Goal: Task Accomplishment & Management: Manage account settings

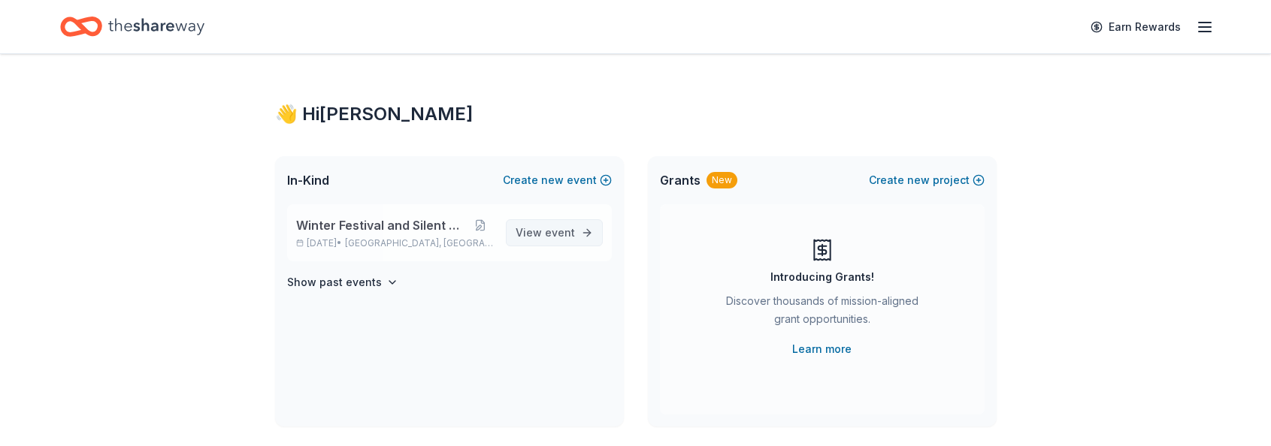
click at [543, 234] on span "View event" at bounding box center [545, 233] width 59 height 18
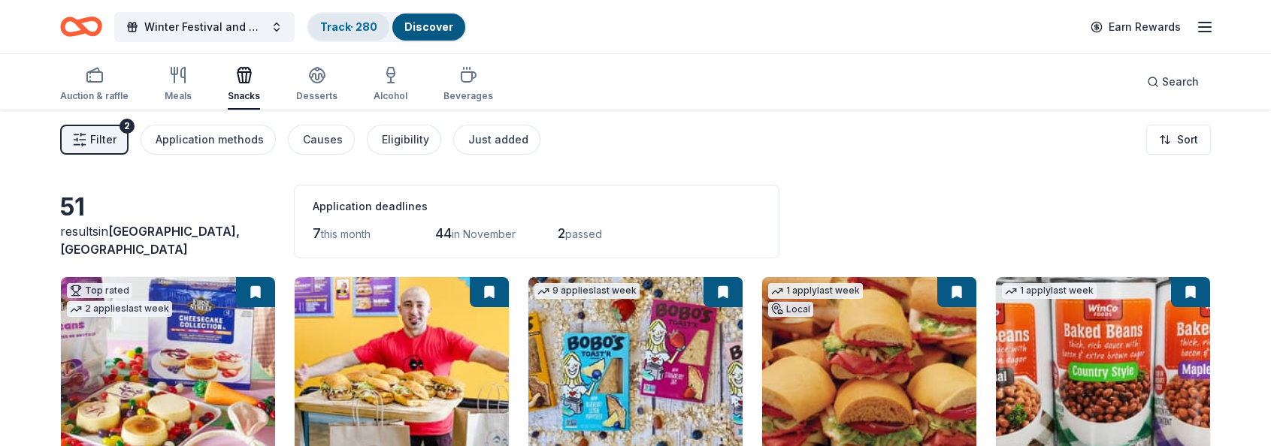
click at [334, 24] on link "Track · 280" at bounding box center [348, 26] width 57 height 13
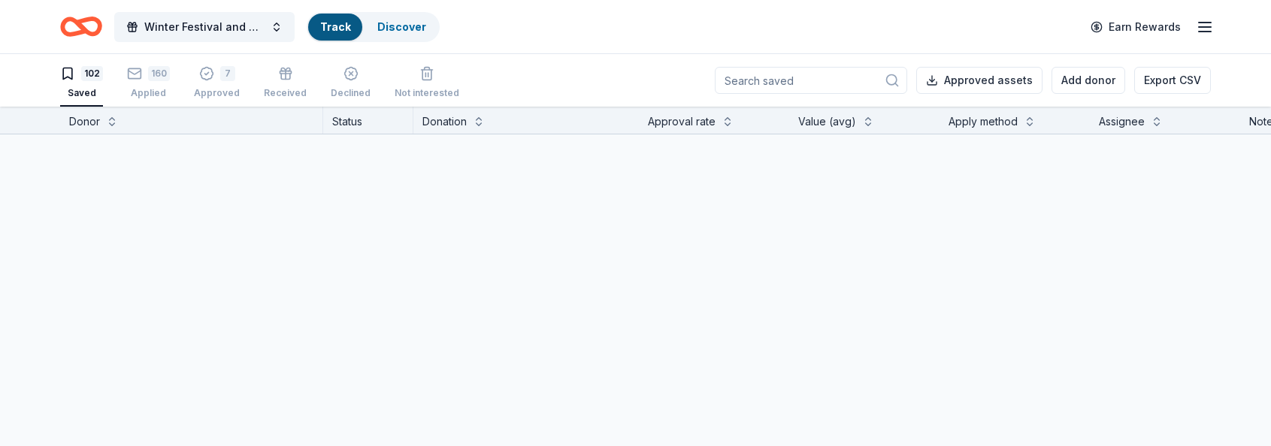
scroll to position [1, 0]
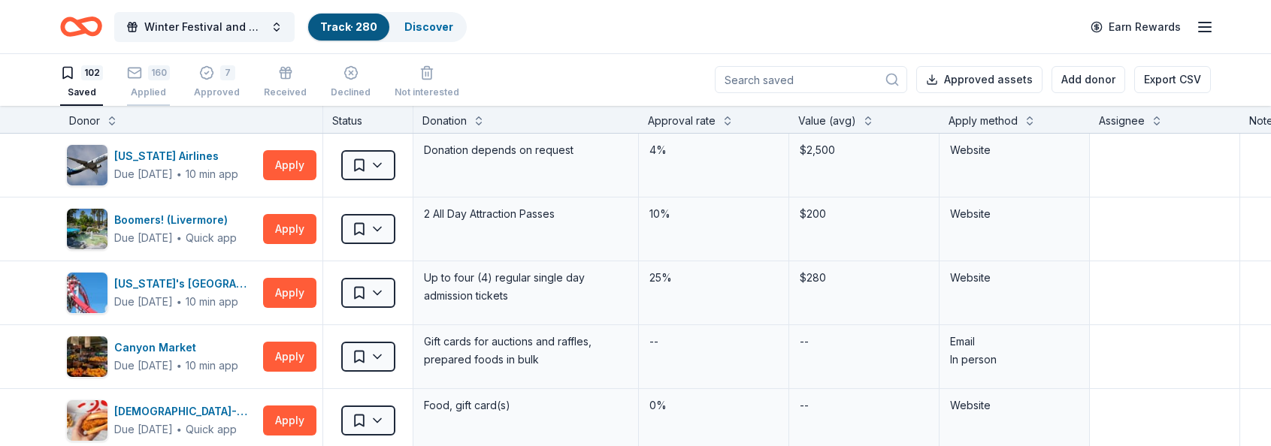
click at [155, 73] on div "160" at bounding box center [159, 72] width 22 height 15
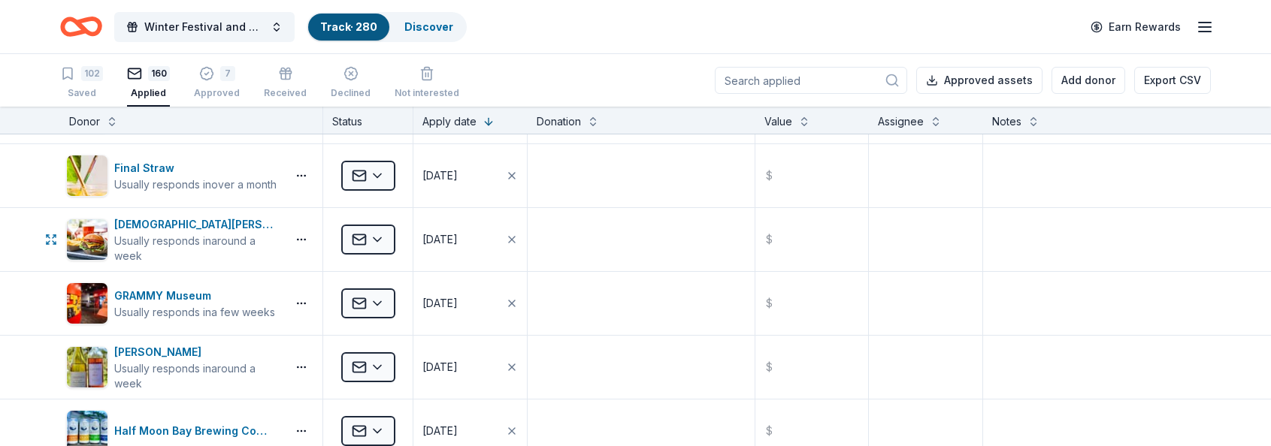
scroll to position [1006, 0]
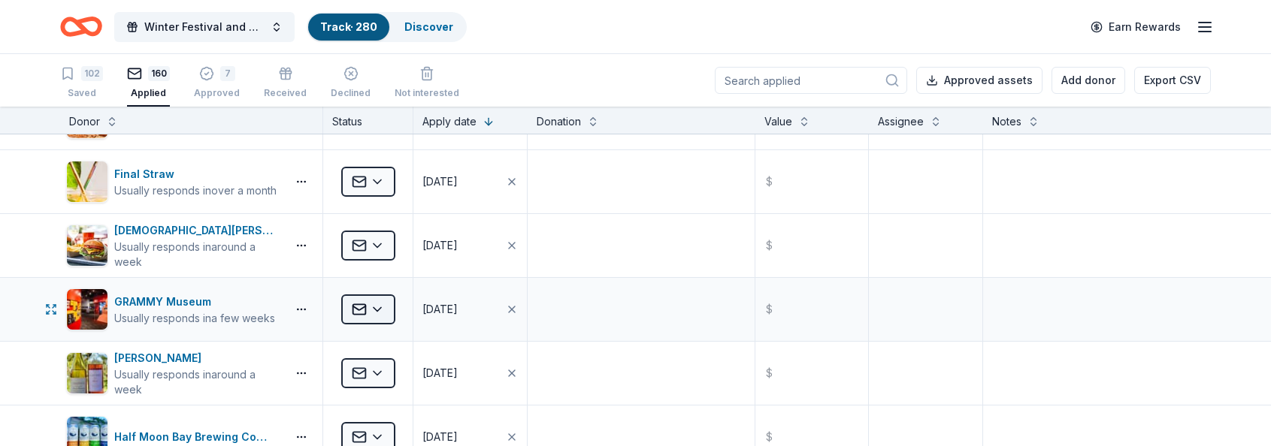
click at [382, 308] on html "Winter Festival and Silent Auction Track · 280 Discover Earn Rewards 102 Saved …" at bounding box center [635, 223] width 1271 height 446
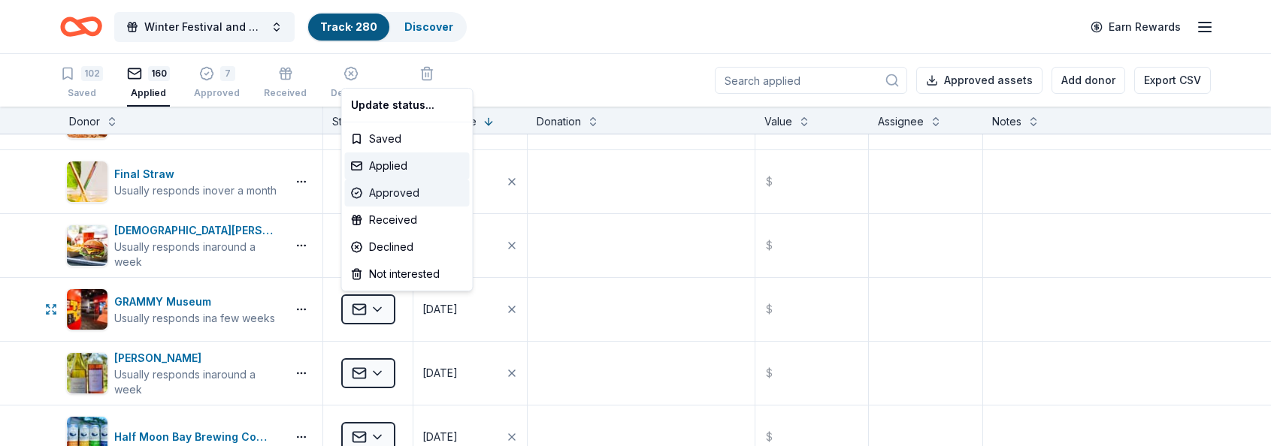
click at [415, 190] on div "Approved" at bounding box center [407, 193] width 125 height 27
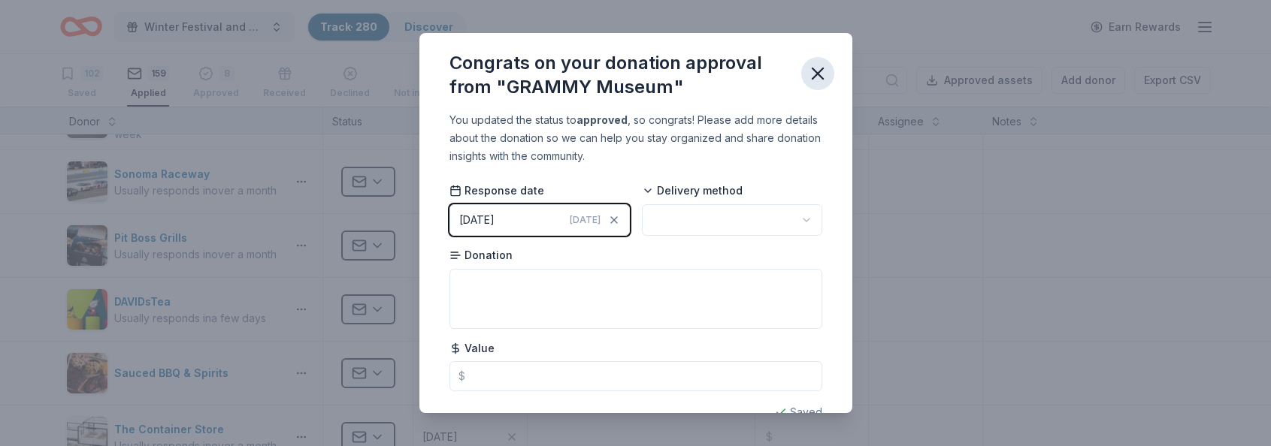
click at [820, 71] on icon "button" at bounding box center [817, 73] width 11 height 11
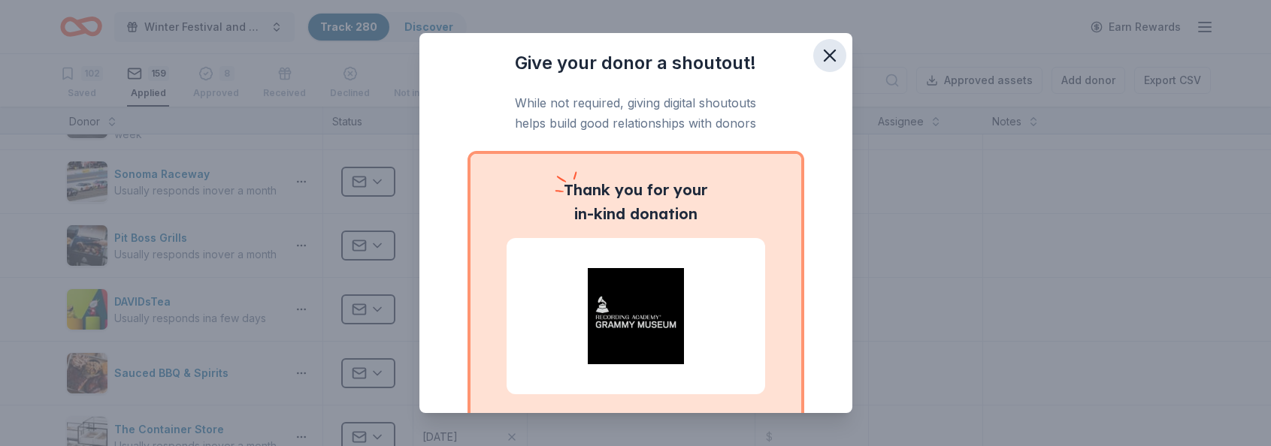
click at [831, 56] on icon "button" at bounding box center [829, 55] width 21 height 21
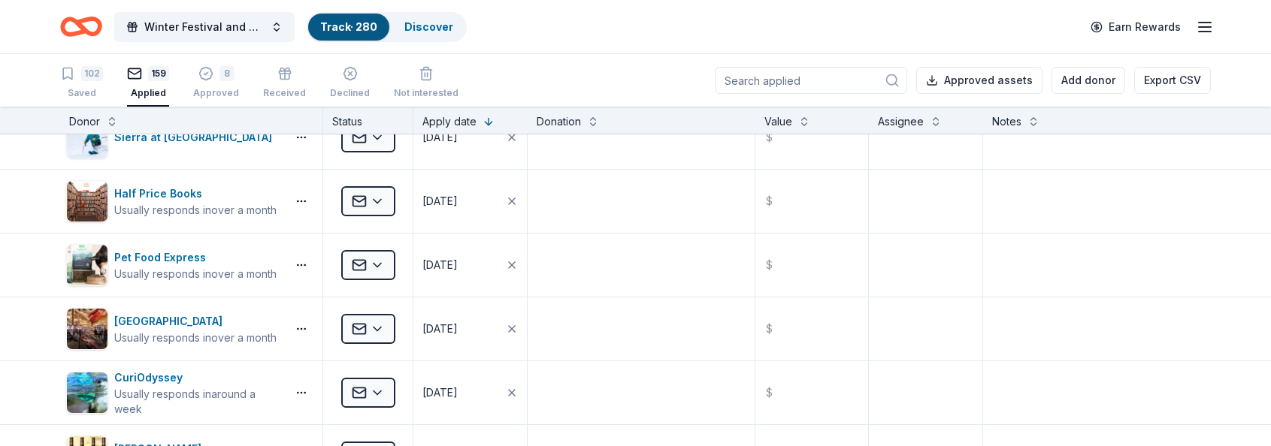
scroll to position [336, 0]
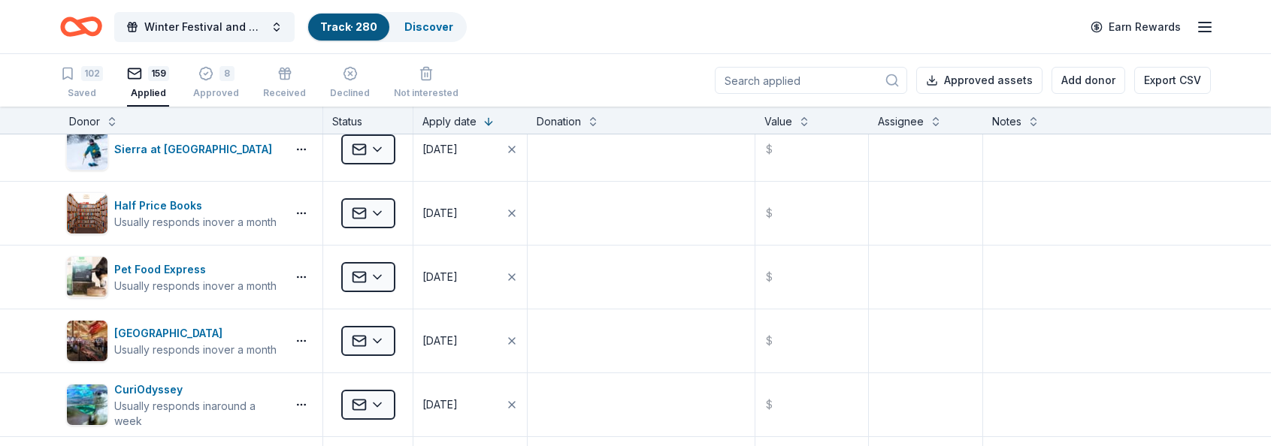
click at [228, 116] on div "Donor" at bounding box center [191, 122] width 244 height 18
click at [108, 116] on button at bounding box center [112, 120] width 12 height 15
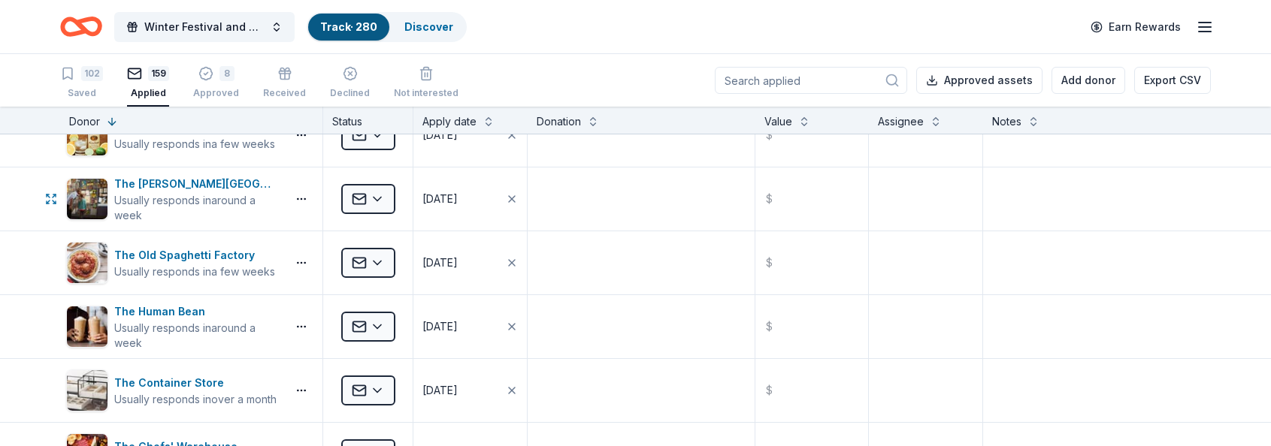
scroll to position [610, 0]
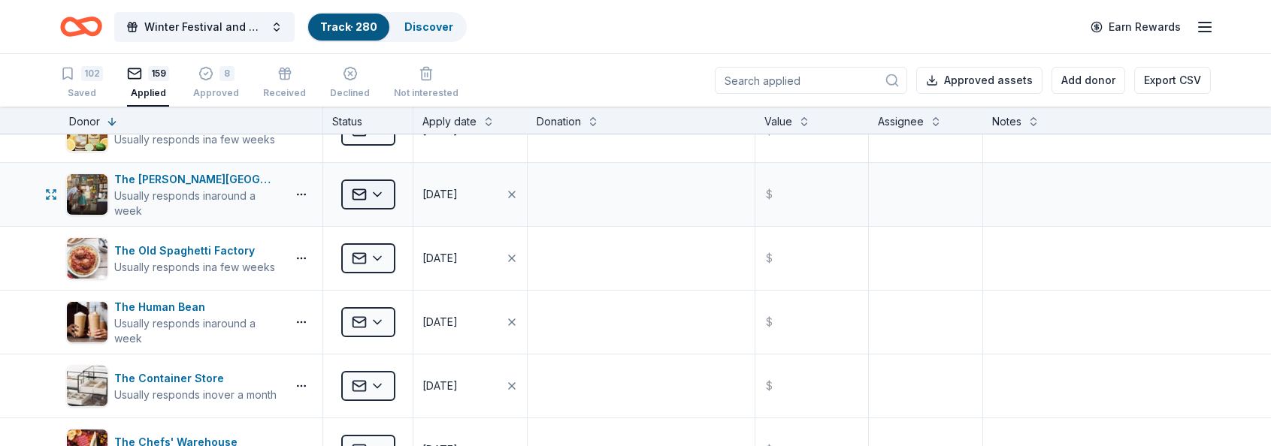
click at [381, 195] on html "Winter Festival and Silent Auction Track · 280 Discover Earn Rewards 102 Saved …" at bounding box center [635, 223] width 1271 height 446
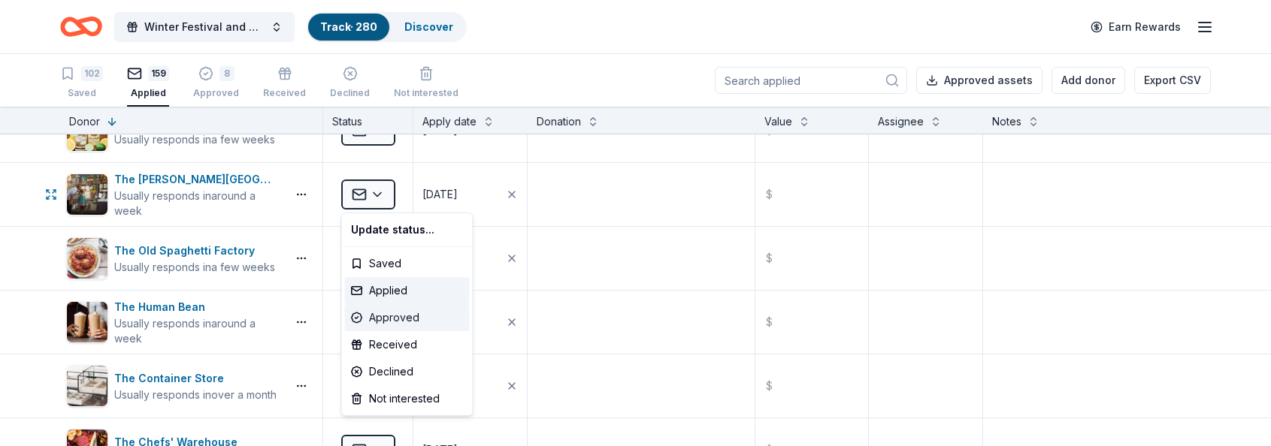
click at [380, 316] on div "Approved" at bounding box center [407, 317] width 125 height 27
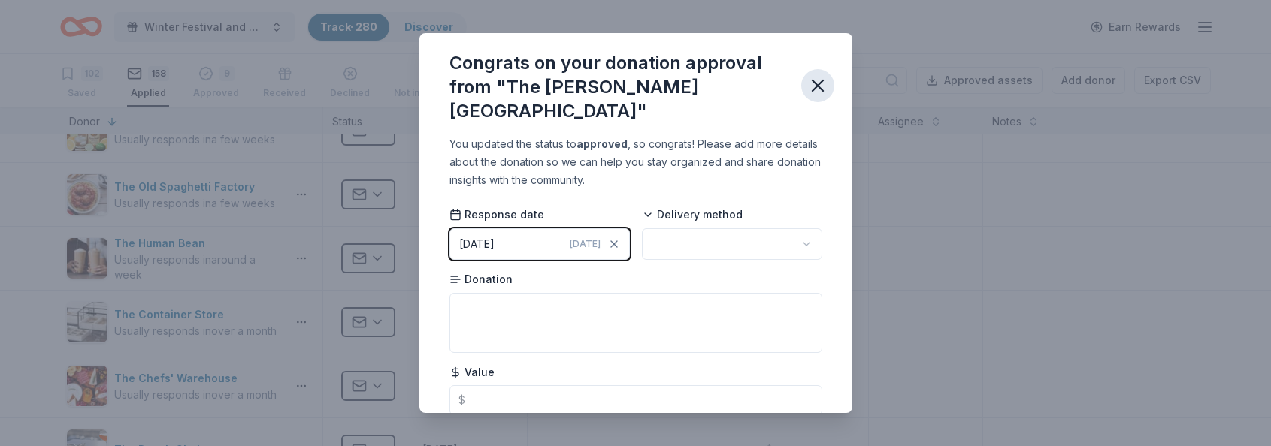
click at [820, 80] on icon "button" at bounding box center [817, 85] width 11 height 11
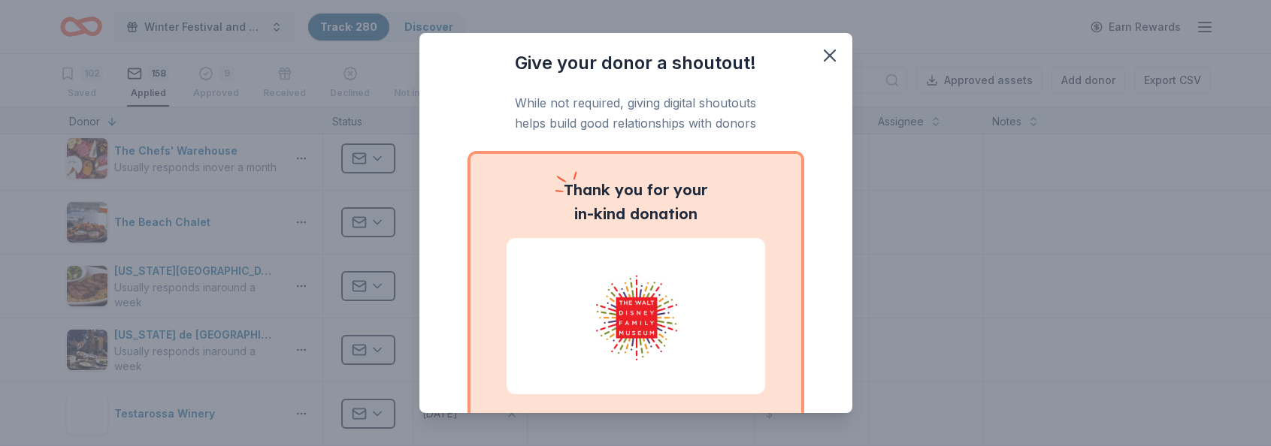
scroll to position [857, 0]
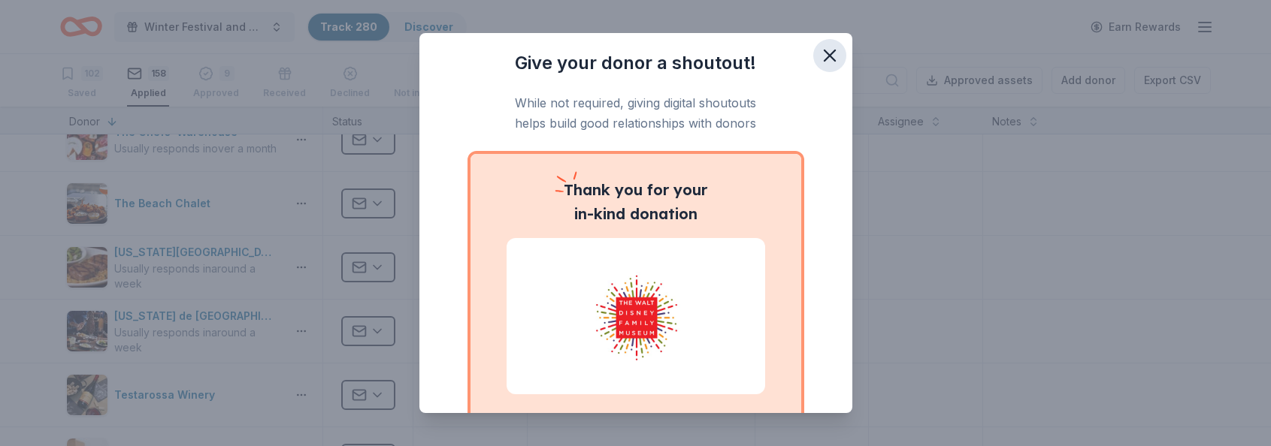
click at [833, 51] on icon "button" at bounding box center [829, 55] width 11 height 11
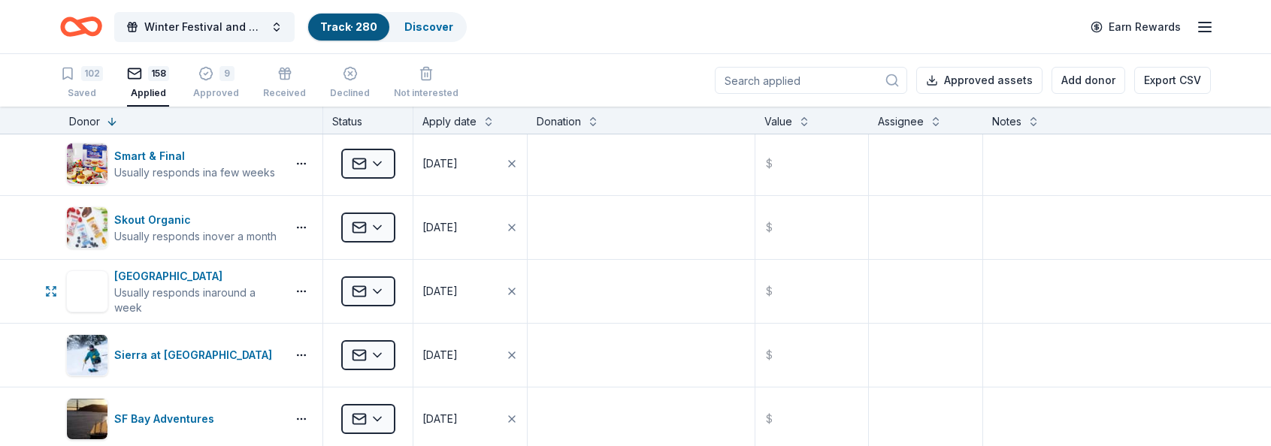
scroll to position [1988, 0]
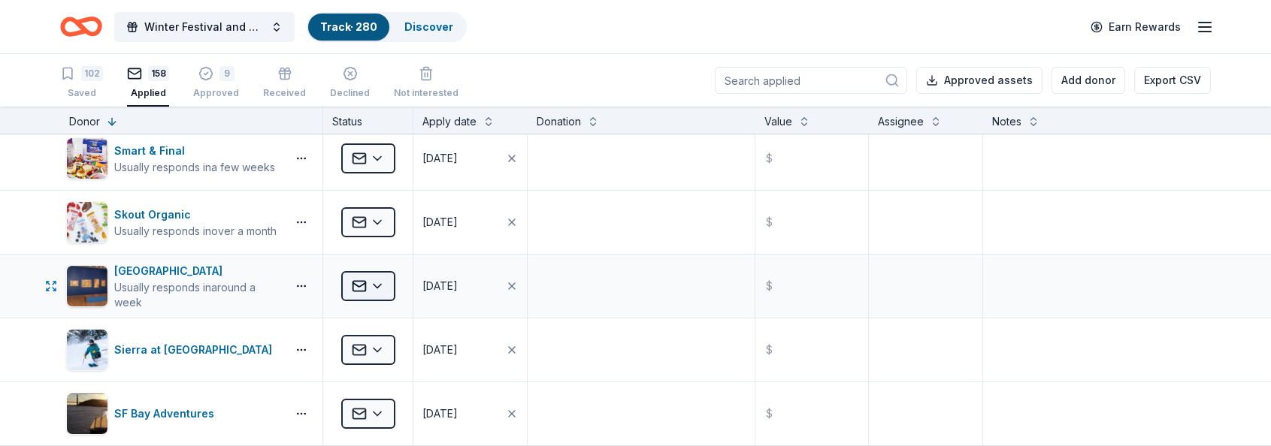
click at [381, 285] on html "Winter Festival and Silent Auction Track · 280 Discover Earn Rewards 102 Saved …" at bounding box center [635, 223] width 1271 height 446
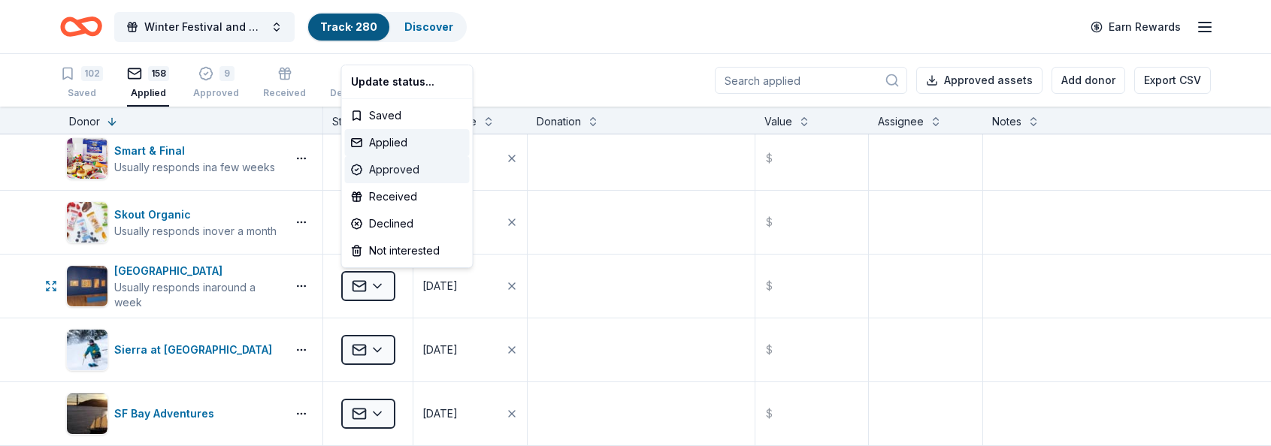
click at [404, 171] on div "Approved" at bounding box center [407, 169] width 125 height 27
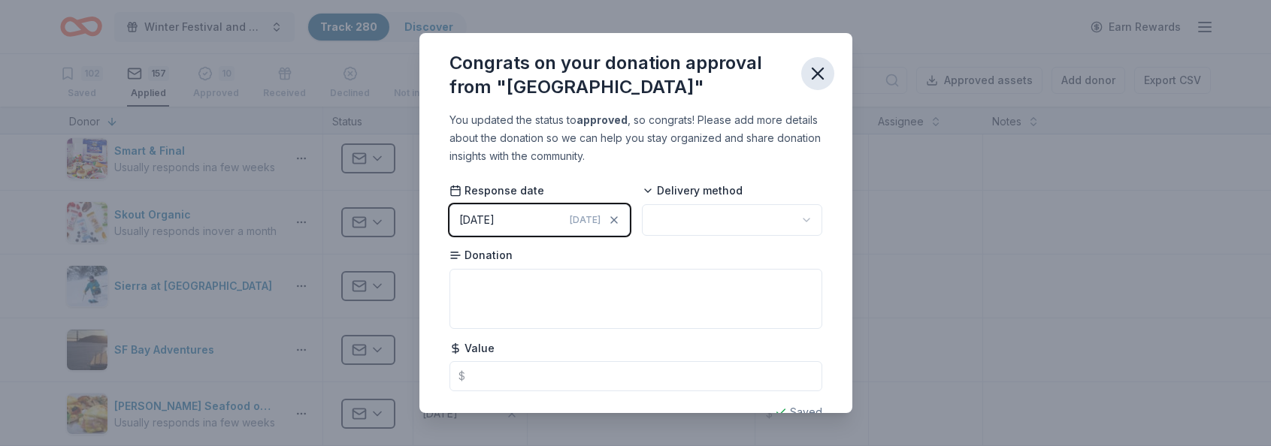
click at [818, 70] on icon "button" at bounding box center [817, 73] width 21 height 21
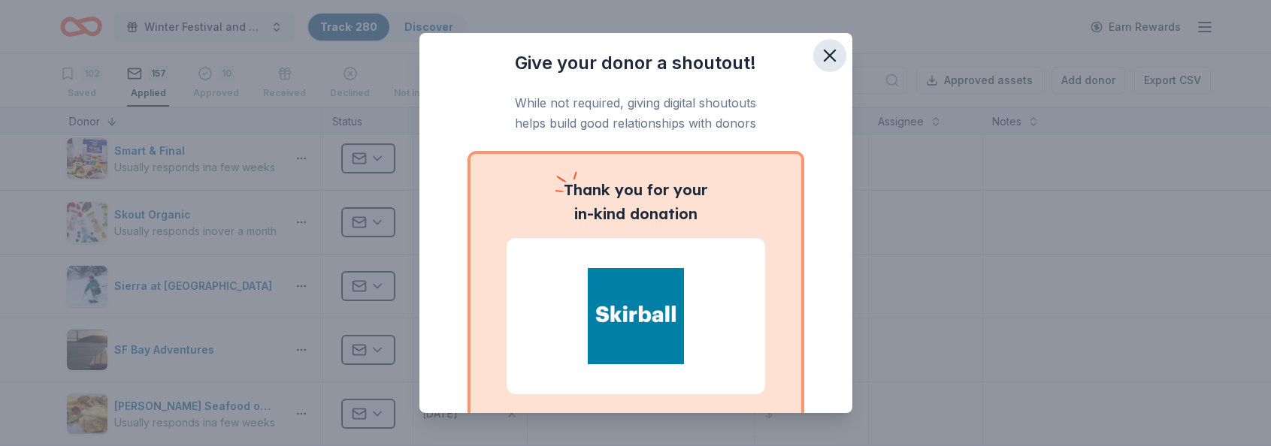
click at [825, 51] on icon "button" at bounding box center [829, 55] width 11 height 11
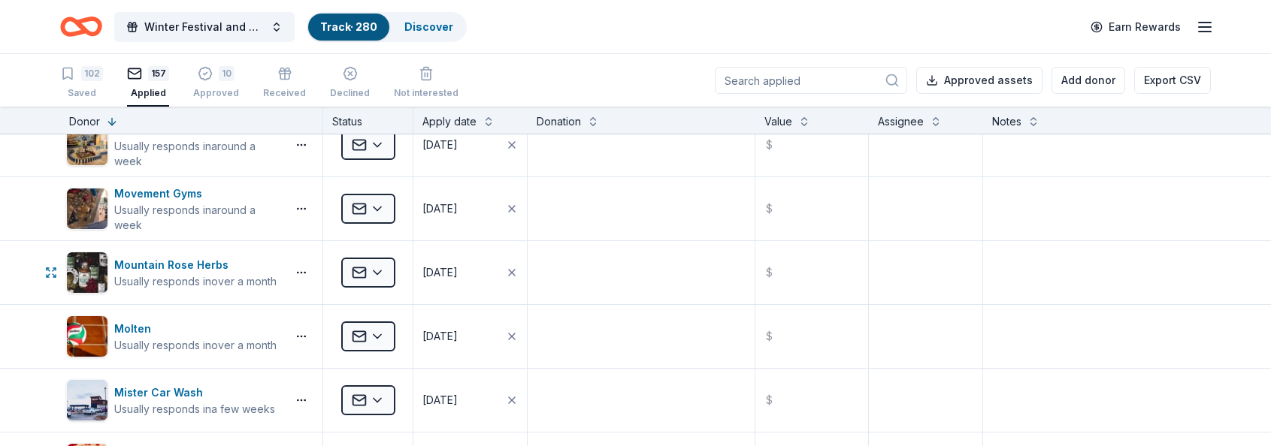
scroll to position [4561, 0]
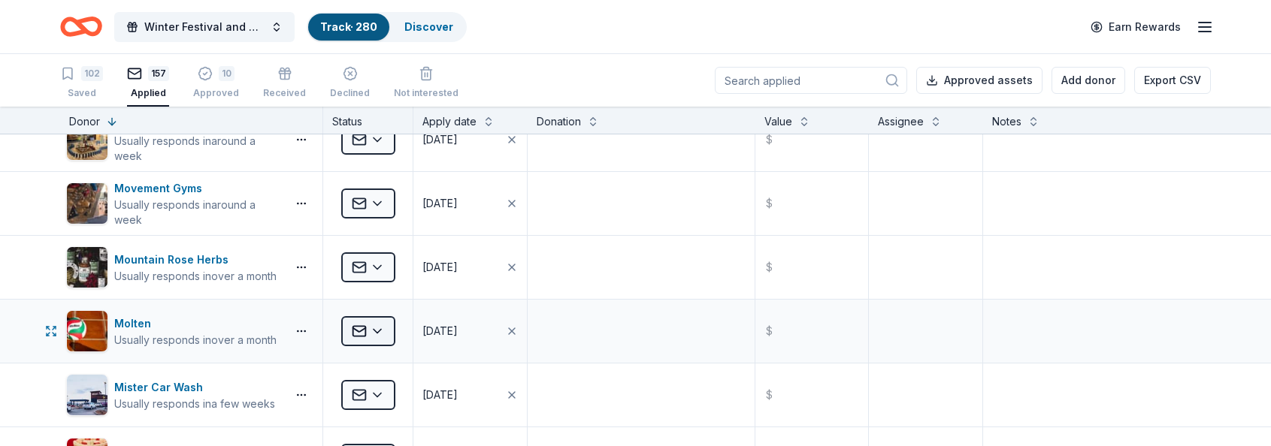
click at [382, 331] on html "Winter Festival and Silent Auction Track · 280 Discover Earn Rewards 102 Saved …" at bounding box center [635, 223] width 1271 height 446
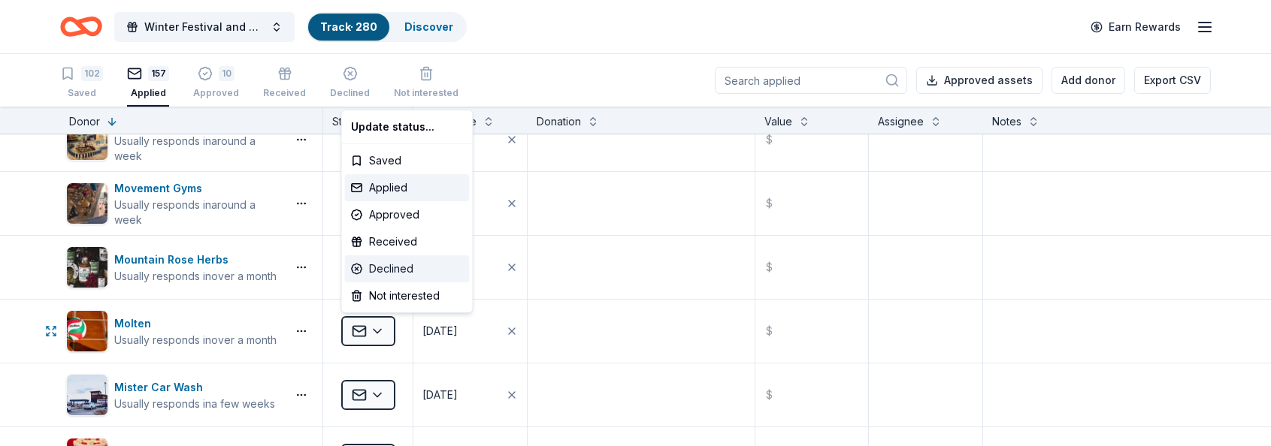
click at [405, 270] on div "Declined" at bounding box center [407, 269] width 125 height 27
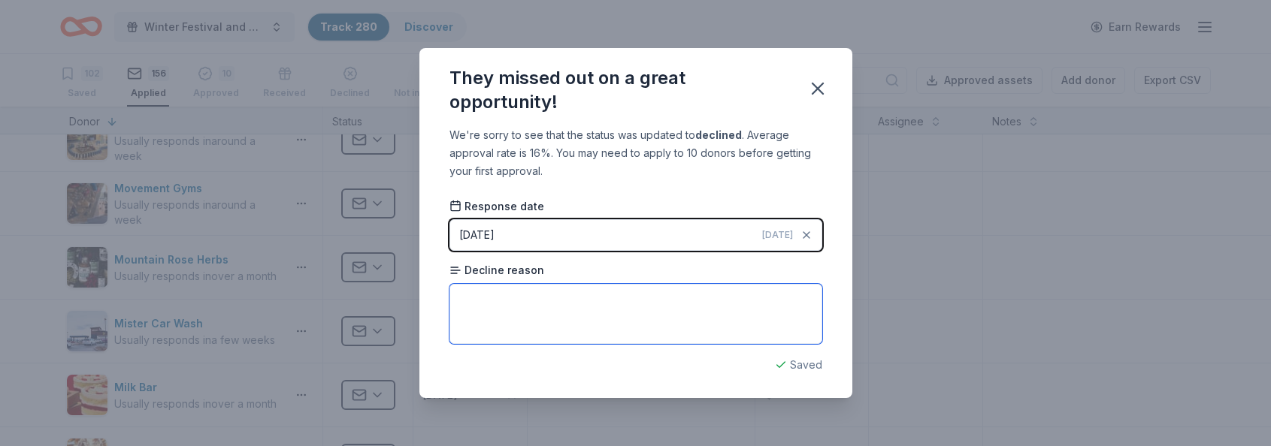
click at [558, 305] on textarea at bounding box center [635, 314] width 373 height 60
type textarea "don't donate to unsolicited requests"
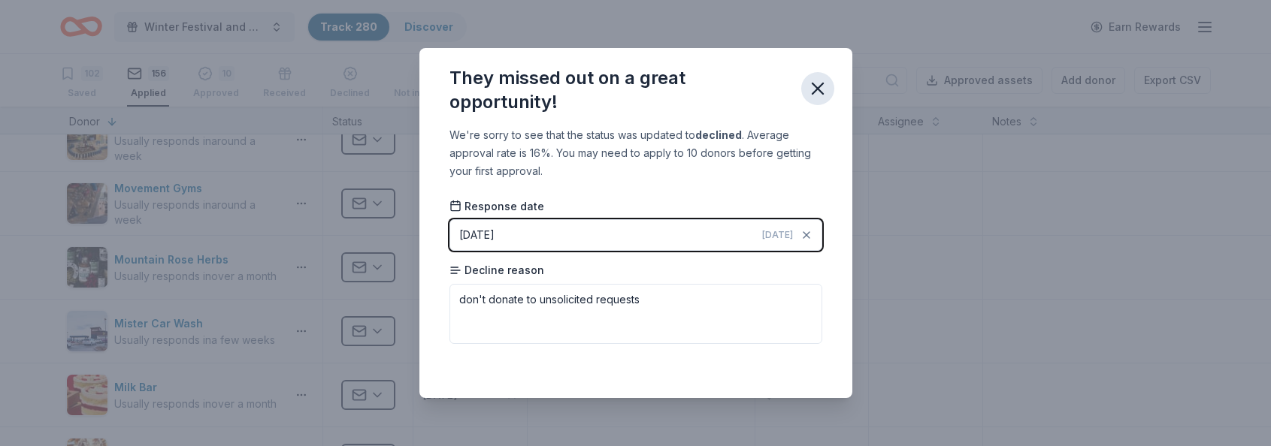
click at [821, 87] on icon "button" at bounding box center [817, 88] width 21 height 21
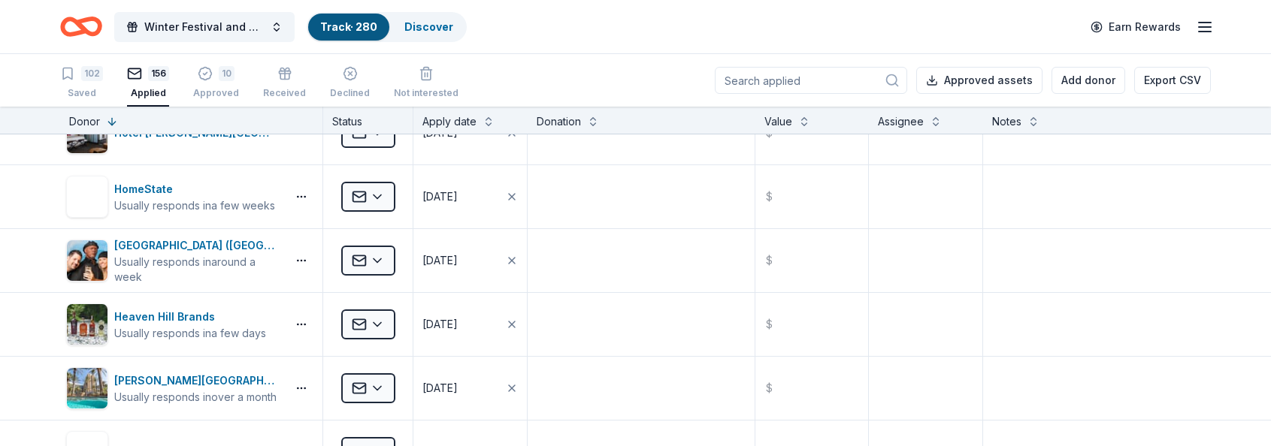
scroll to position [5786, 0]
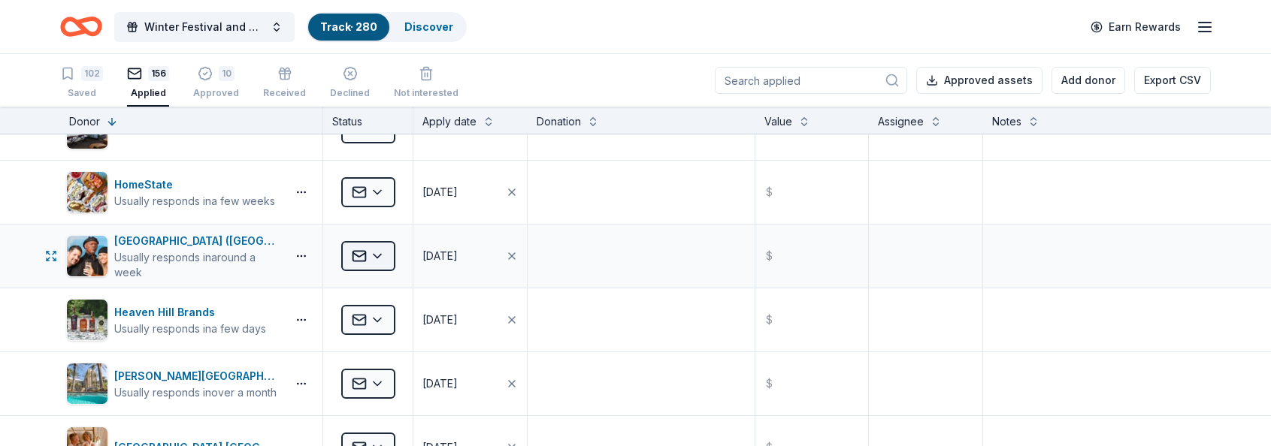
click at [378, 256] on html "Winter Festival and Silent Auction Track · 280 Discover Earn Rewards 102 Saved …" at bounding box center [635, 223] width 1271 height 446
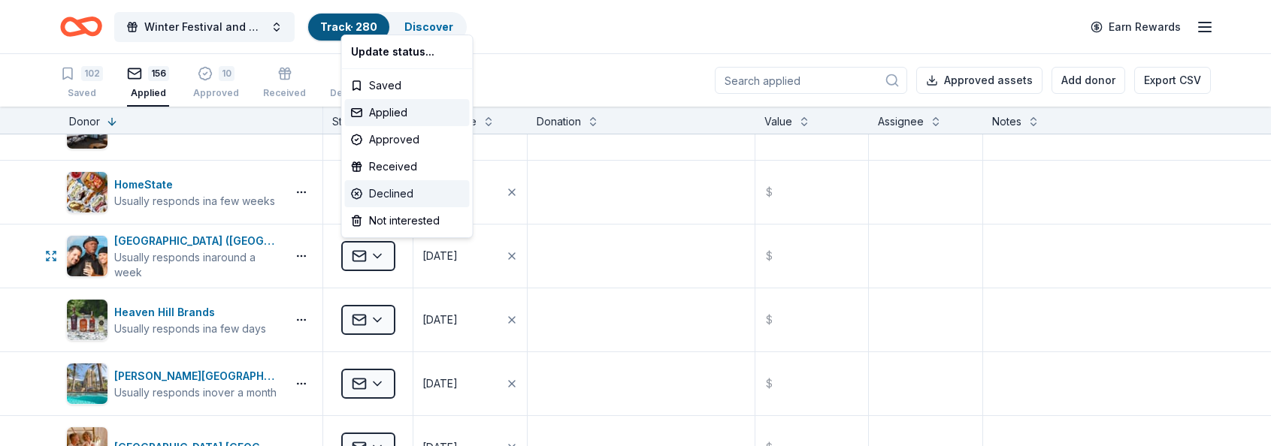
click at [413, 195] on div "Declined" at bounding box center [407, 193] width 125 height 27
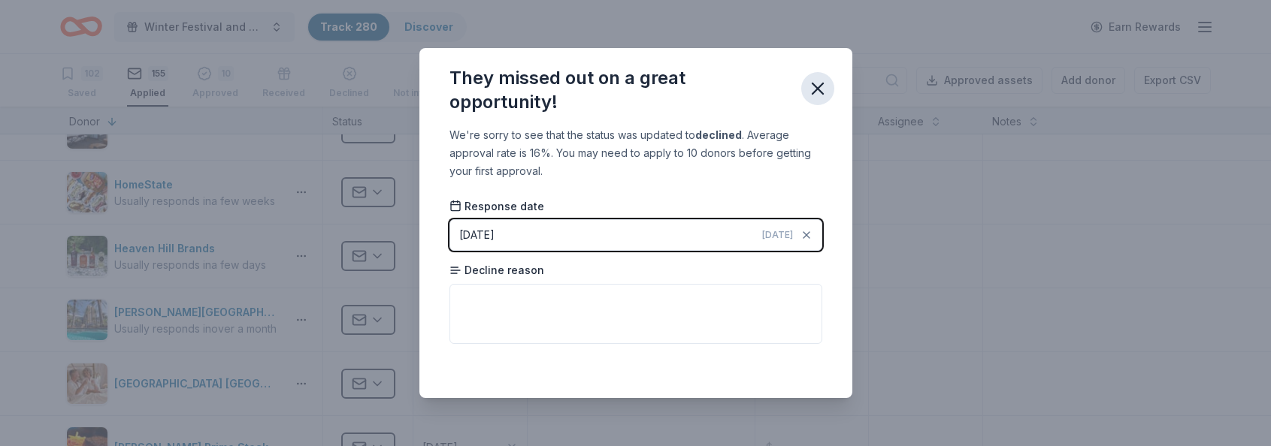
click at [820, 83] on icon "button" at bounding box center [817, 88] width 21 height 21
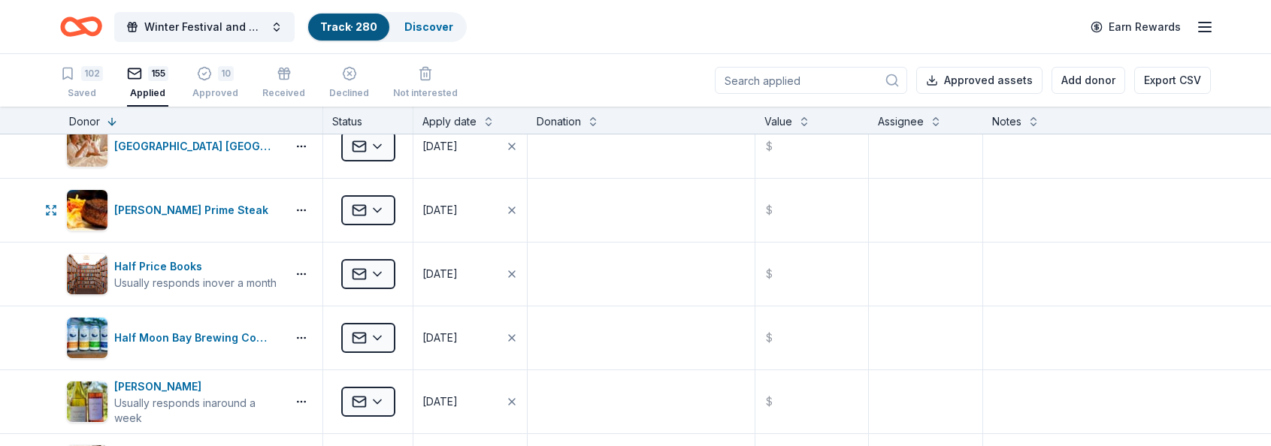
scroll to position [6035, 0]
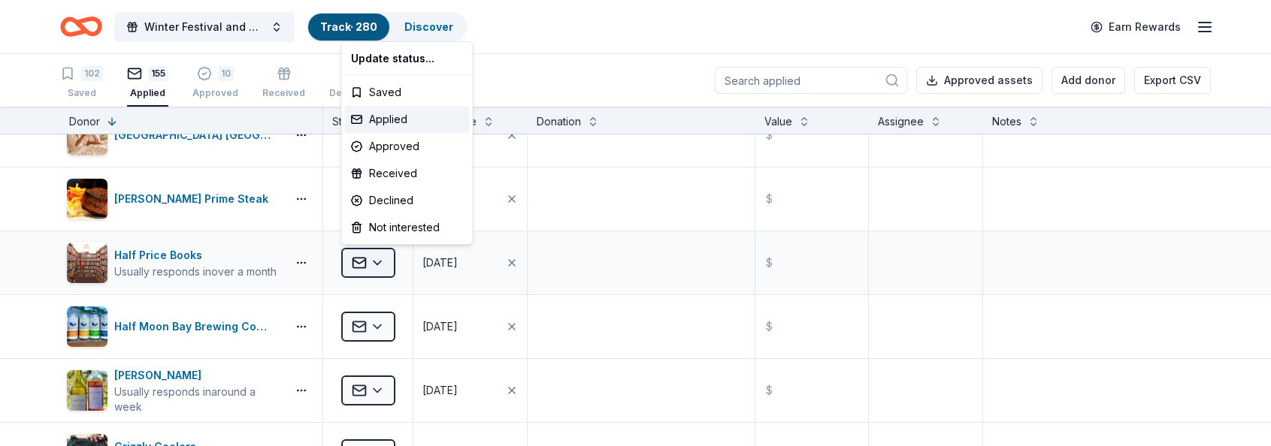
click at [379, 262] on html "Winter Festival and Silent Auction Track · 280 Discover Earn Rewards 102 Saved …" at bounding box center [635, 223] width 1271 height 446
click at [402, 145] on div "Approved" at bounding box center [407, 146] width 125 height 27
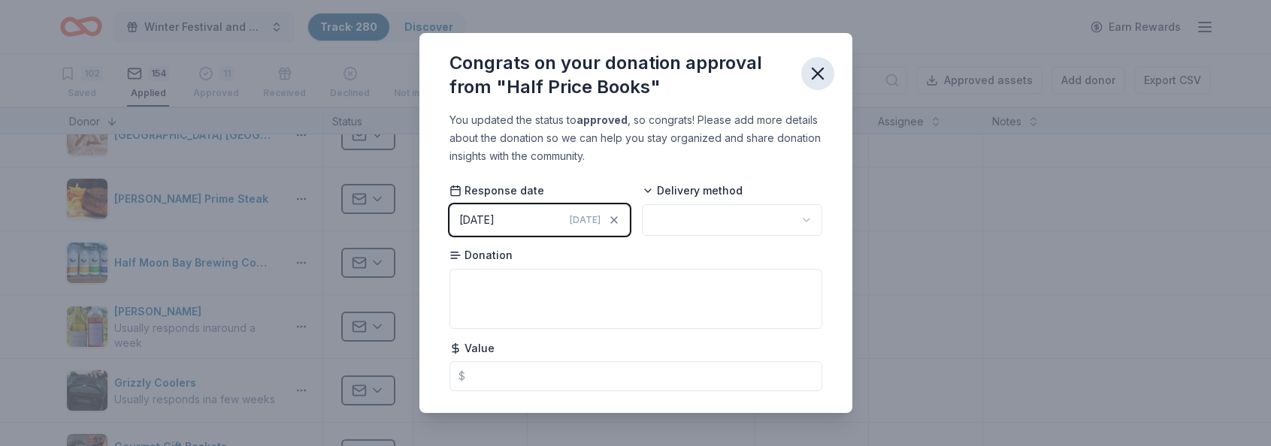
click at [821, 74] on icon "button" at bounding box center [817, 73] width 21 height 21
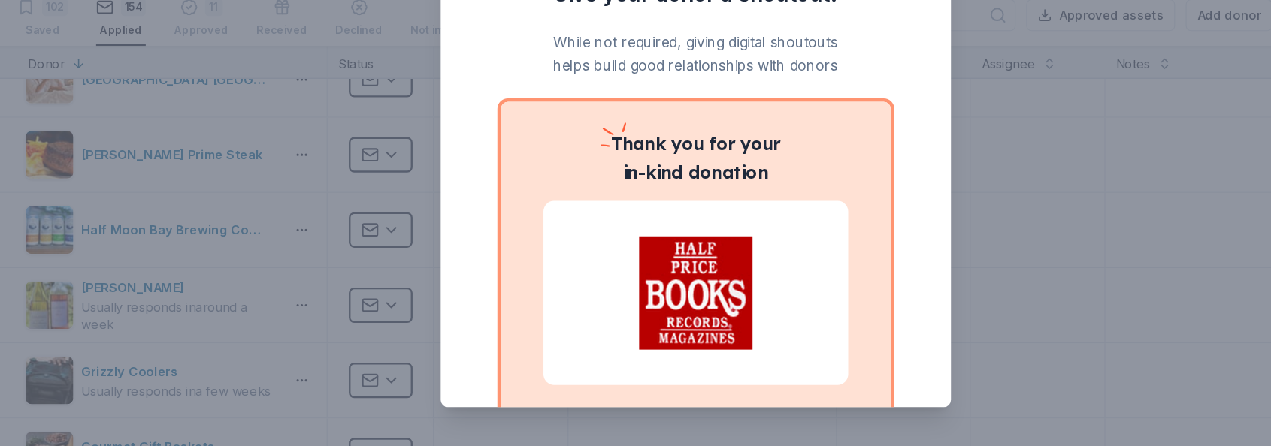
scroll to position [0, 0]
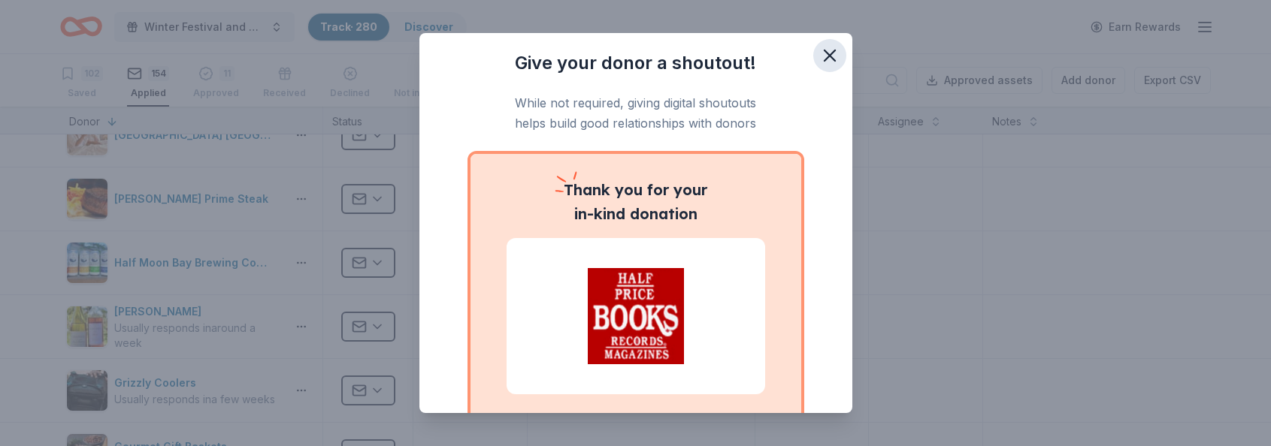
click at [833, 53] on icon "button" at bounding box center [829, 55] width 11 height 11
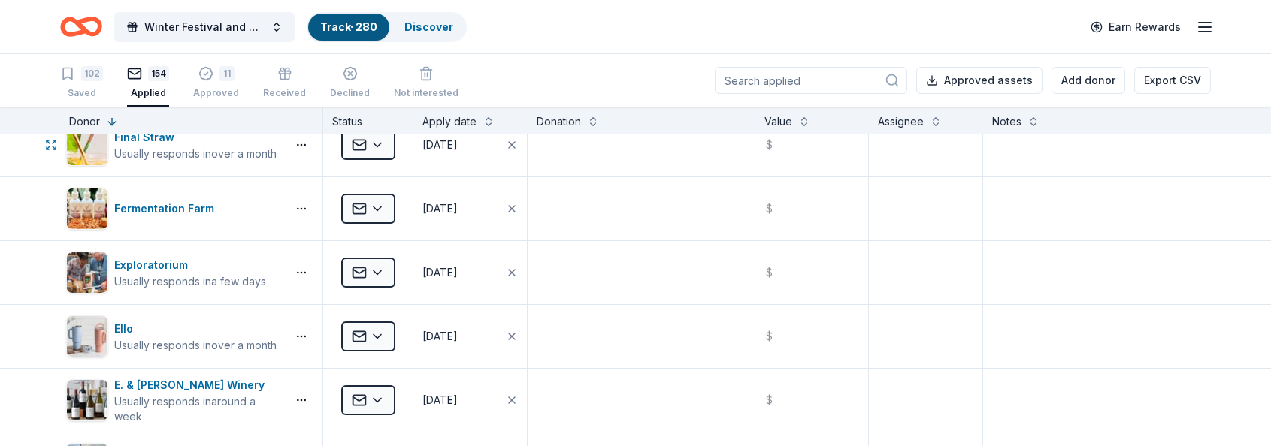
scroll to position [6769, 0]
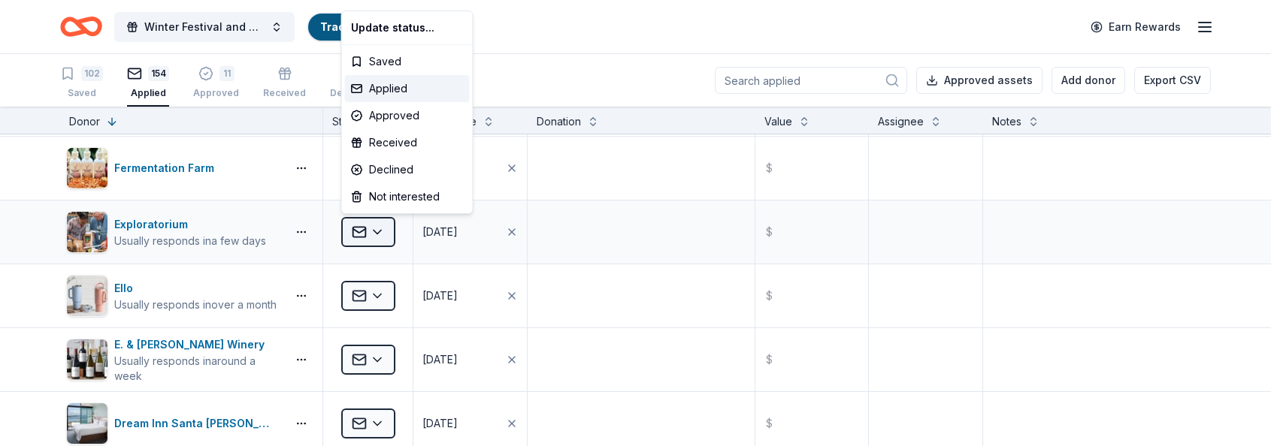
click at [380, 232] on html "Winter Festival and Silent Auction Track · 280 Discover Earn Rewards 102 Saved …" at bounding box center [635, 223] width 1271 height 446
click at [401, 170] on div "Declined" at bounding box center [407, 169] width 125 height 27
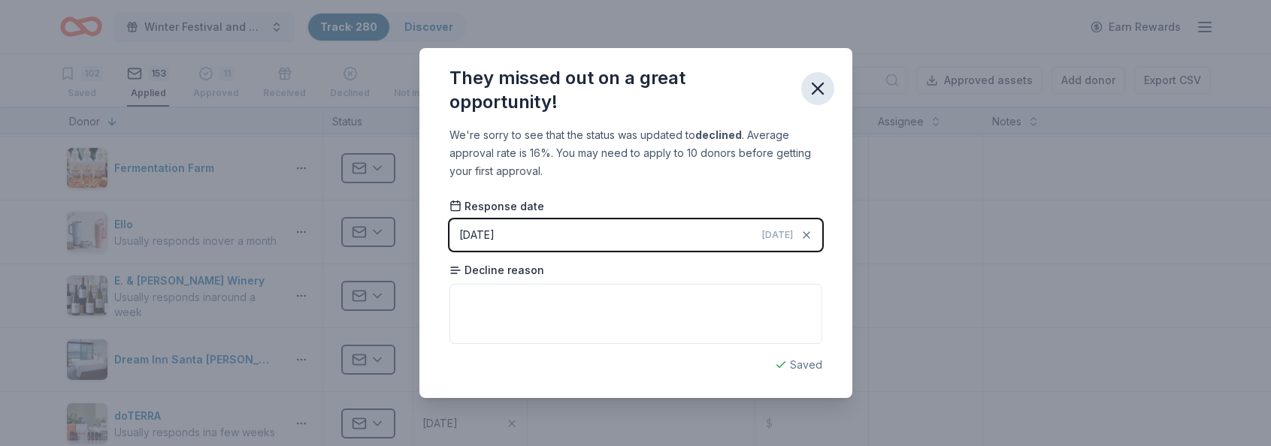
click at [820, 84] on icon "button" at bounding box center [817, 88] width 21 height 21
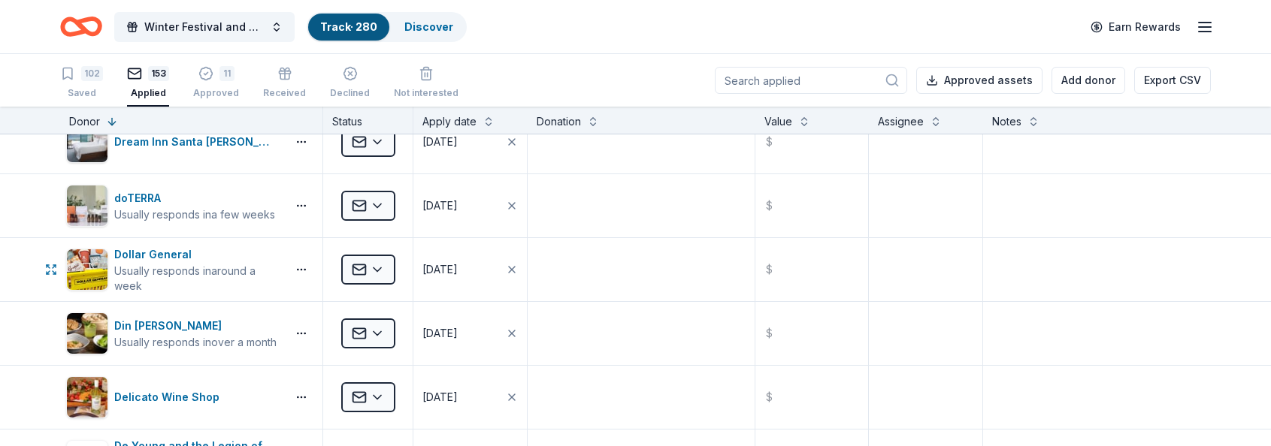
scroll to position [6987, 0]
click at [380, 267] on html "Winter Festival and Silent Auction Track · 280 Discover Earn Rewards 102 Saved …" at bounding box center [635, 223] width 1271 height 446
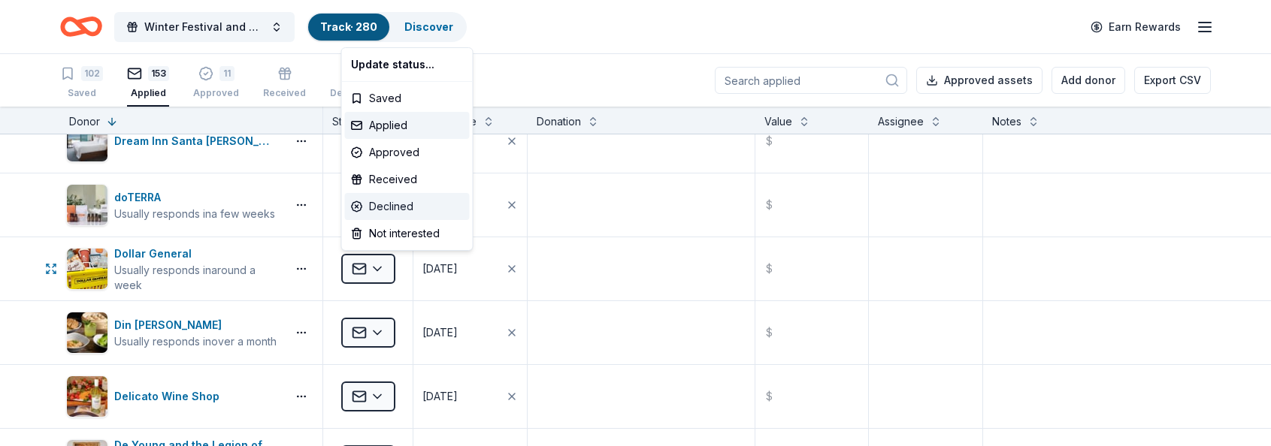
click at [405, 205] on div "Declined" at bounding box center [407, 206] width 125 height 27
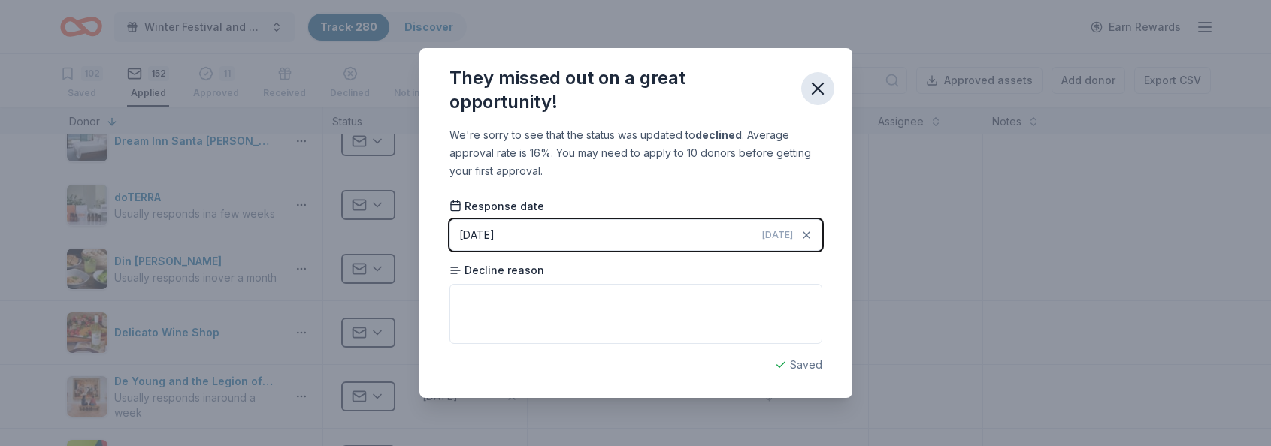
click at [820, 86] on icon "button" at bounding box center [817, 88] width 11 height 11
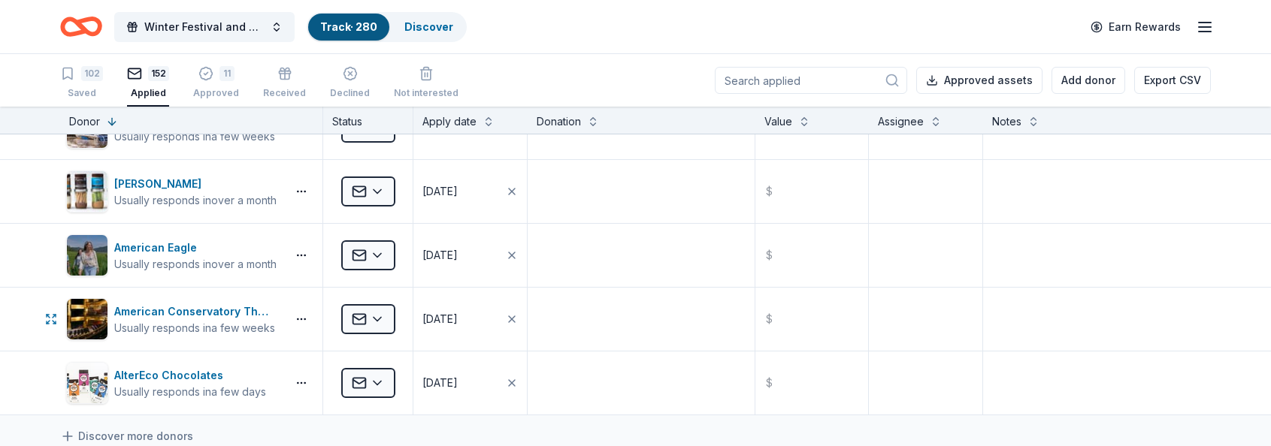
scroll to position [9441, 0]
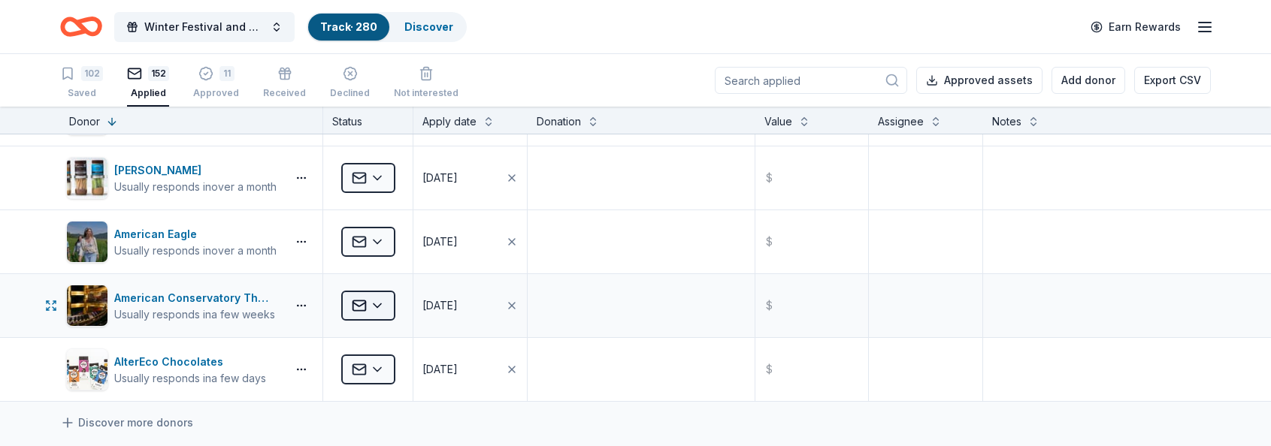
click at [379, 301] on html "Winter Festival and Silent Auction Track · 280 Discover Earn Rewards 102 Saved …" at bounding box center [635, 223] width 1271 height 446
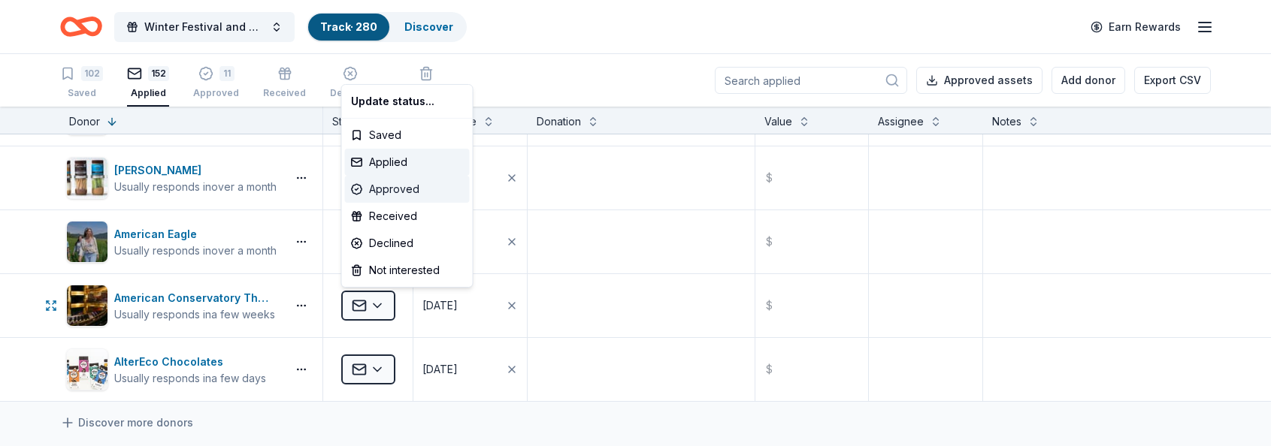
click at [405, 192] on div "Approved" at bounding box center [407, 189] width 125 height 27
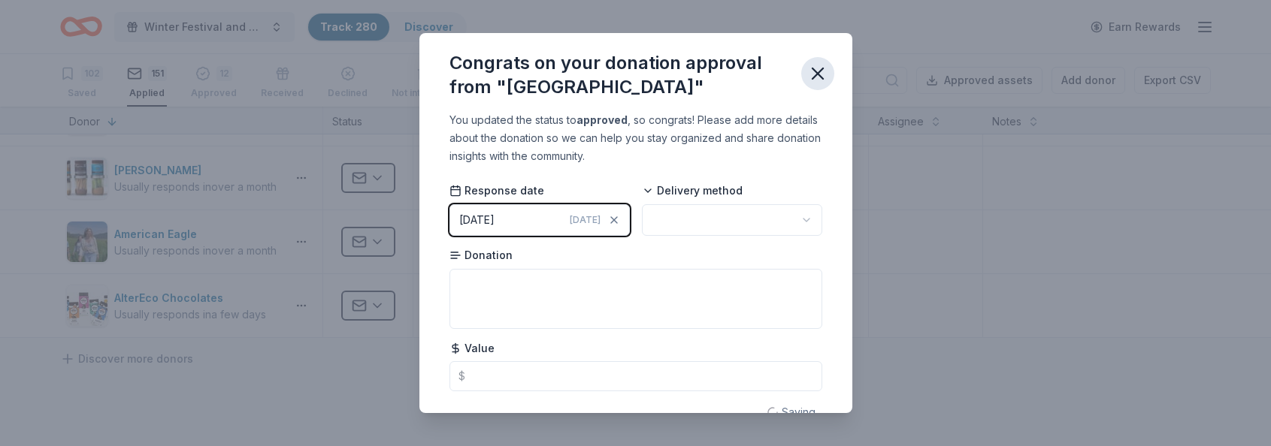
click at [819, 79] on icon "button" at bounding box center [817, 73] width 11 height 11
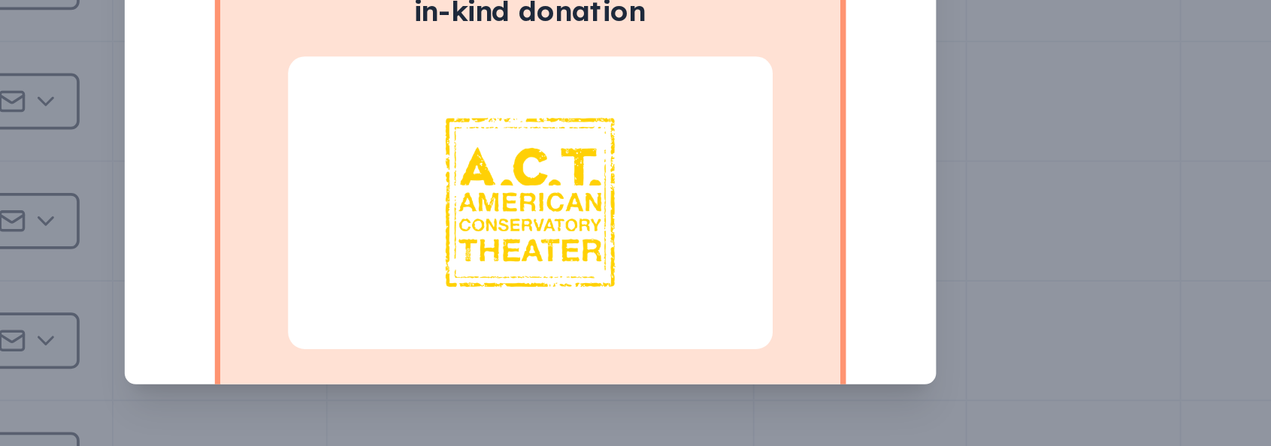
scroll to position [0, 0]
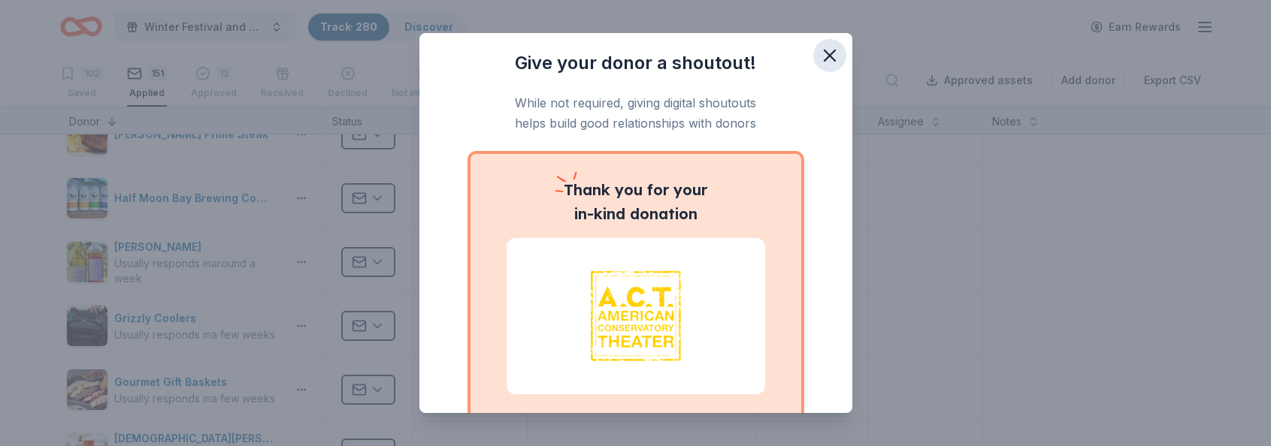
click at [836, 47] on icon "button" at bounding box center [829, 55] width 21 height 21
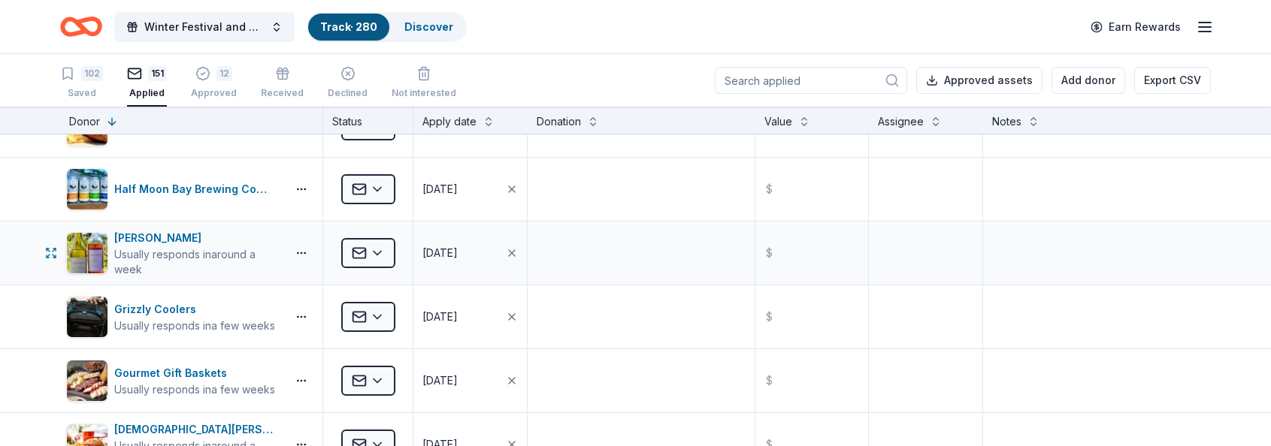
scroll to position [6111, 0]
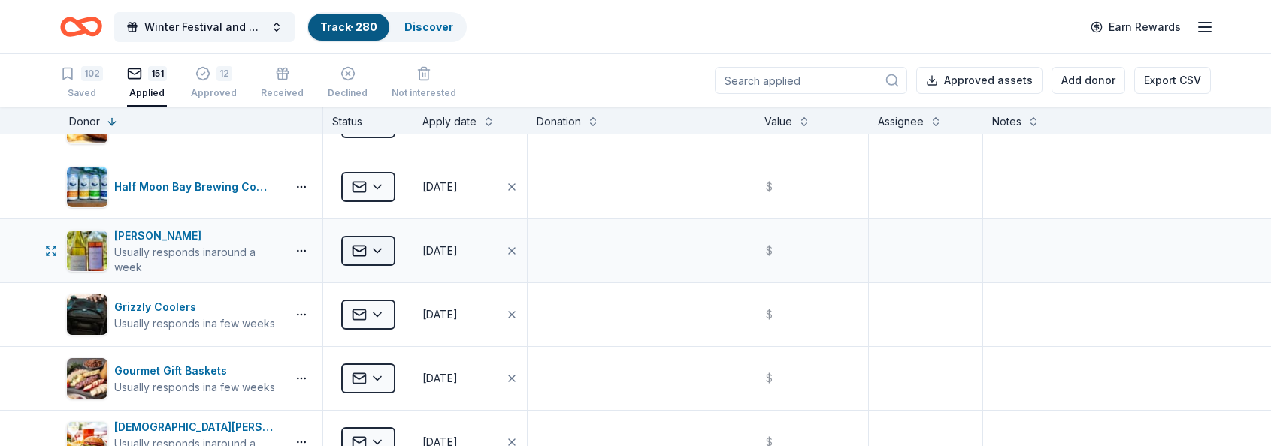
click at [381, 249] on html "Winter Festival and Silent Auction Track · 280 Discover Earn Rewards 102 Saved …" at bounding box center [635, 223] width 1271 height 446
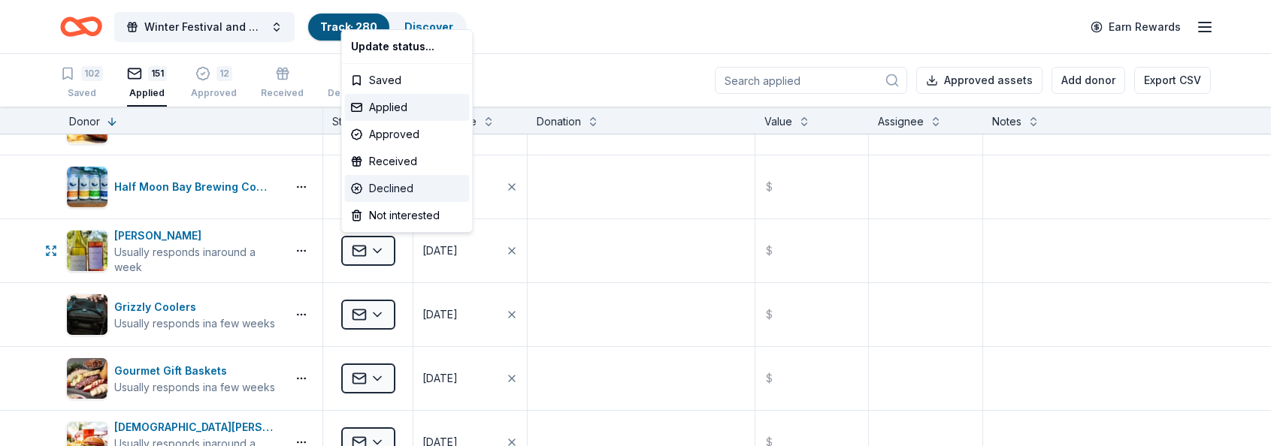
click at [408, 189] on div "Declined" at bounding box center [407, 188] width 125 height 27
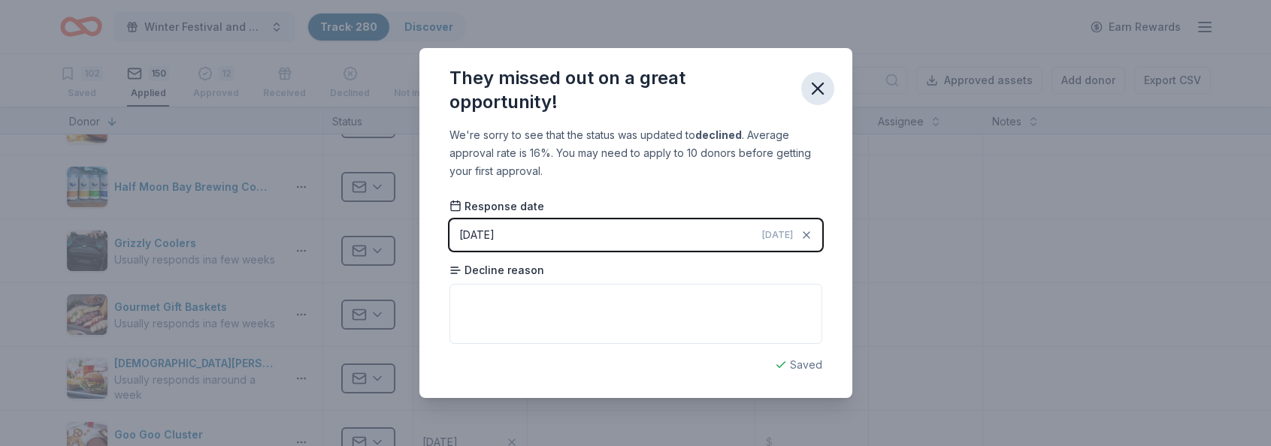
click at [814, 89] on icon "button" at bounding box center [817, 88] width 21 height 21
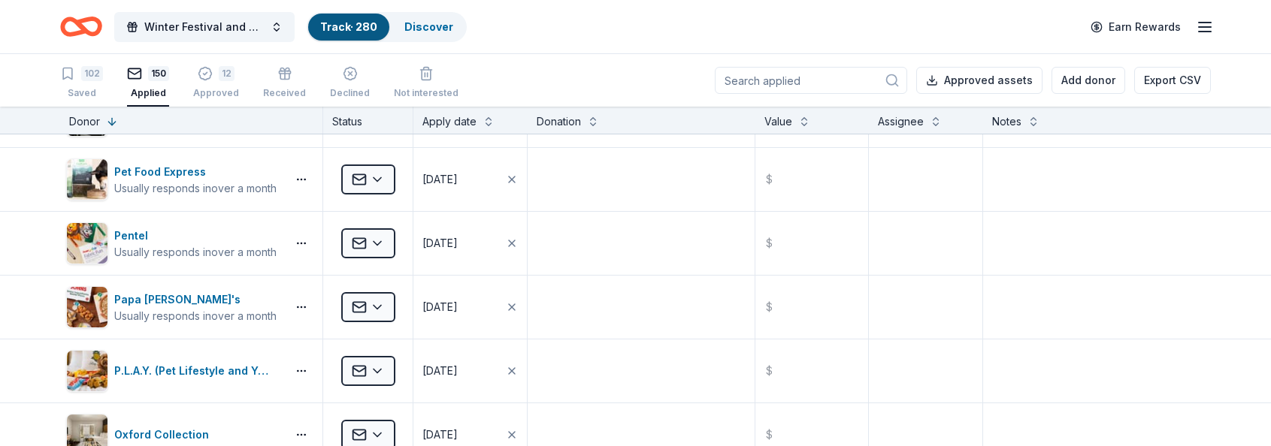
scroll to position [3750, 0]
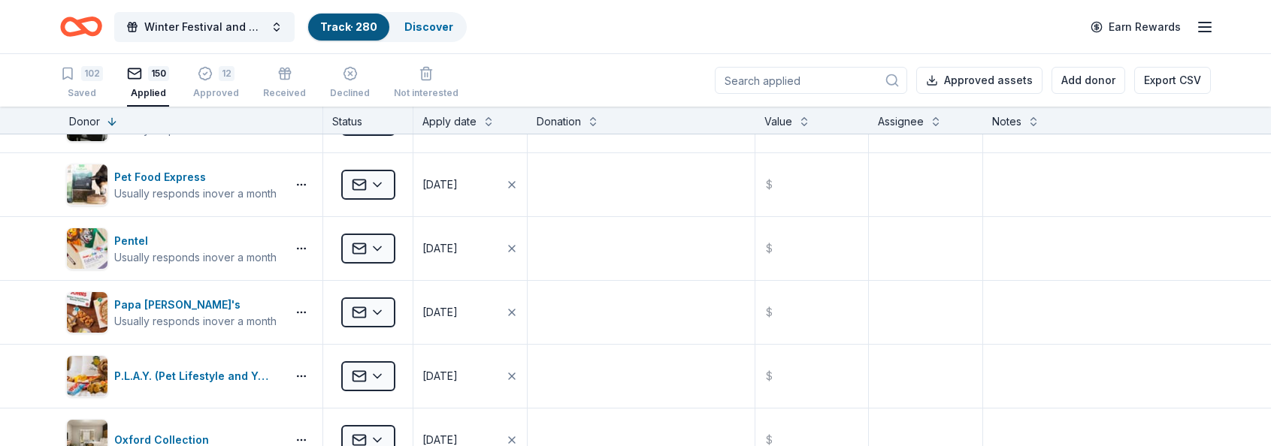
click at [570, 35] on div "Winter Festival and Silent Auction Track · 280 Discover Earn Rewards" at bounding box center [635, 26] width 1151 height 35
click at [210, 71] on icon "button" at bounding box center [205, 65] width 13 height 13
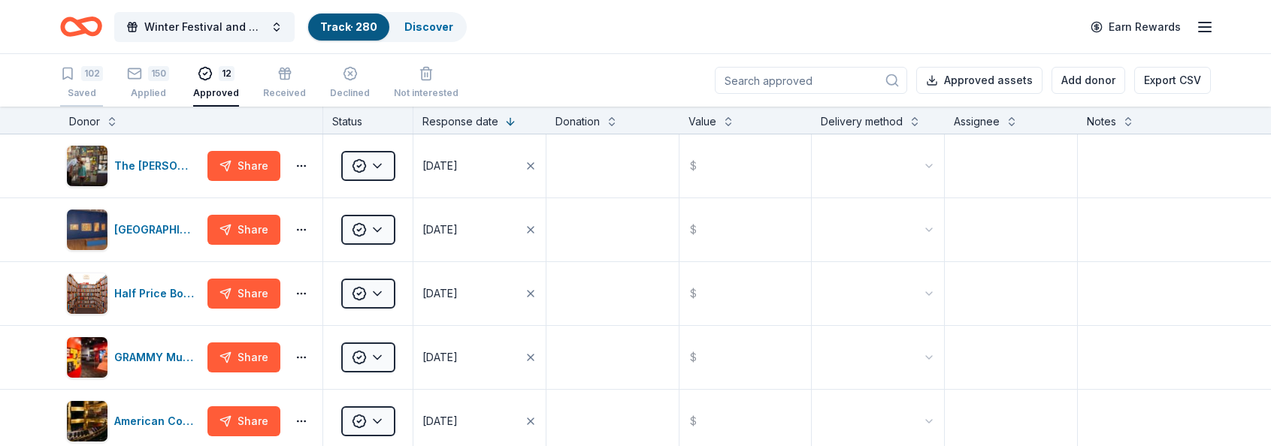
click at [91, 74] on div "102" at bounding box center [92, 73] width 22 height 15
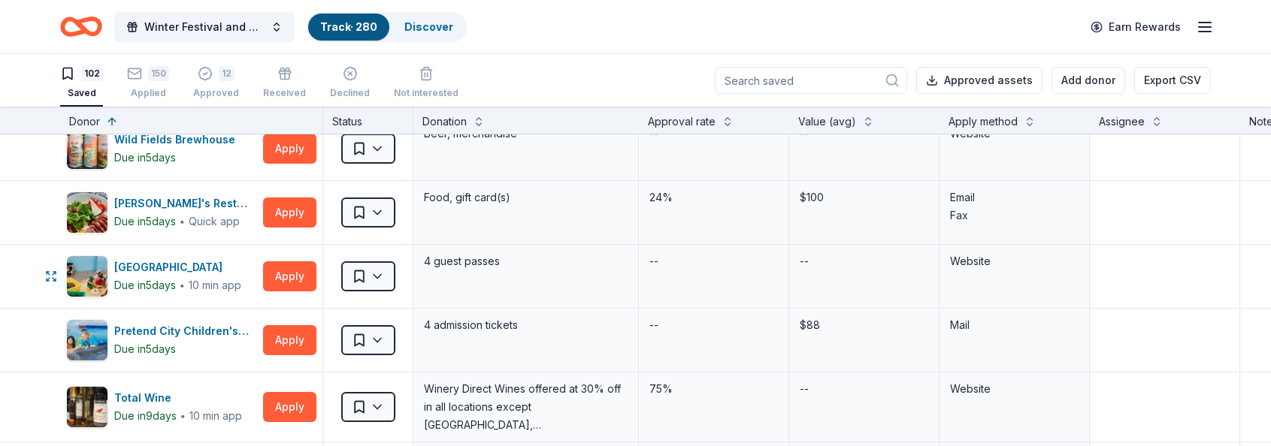
scroll to position [673, 0]
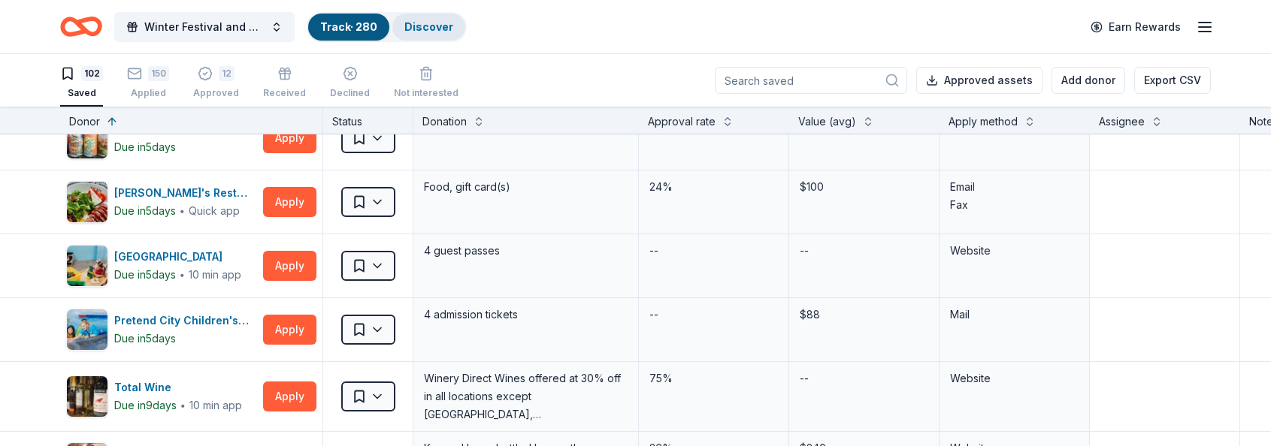
click at [437, 28] on link "Discover" at bounding box center [428, 26] width 49 height 13
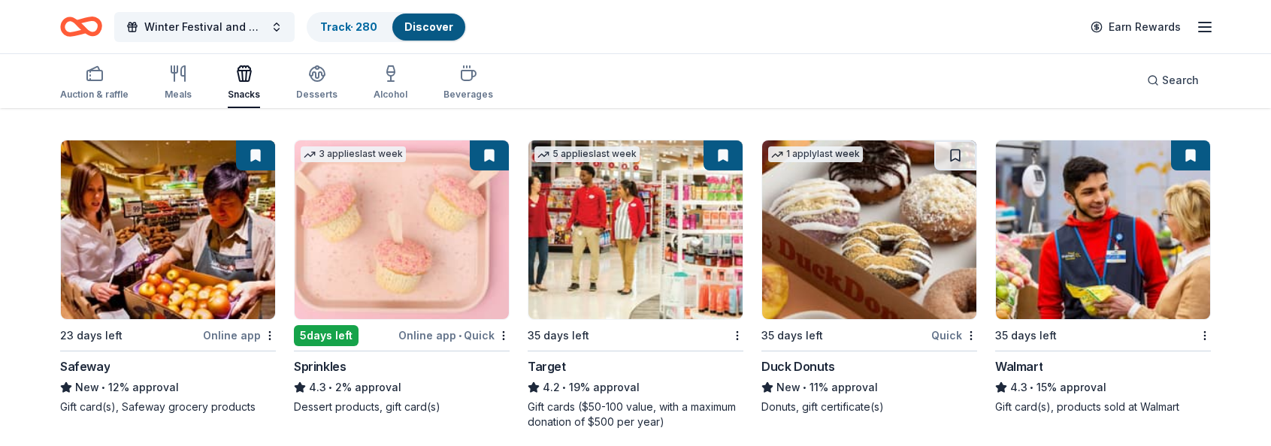
scroll to position [1413, 0]
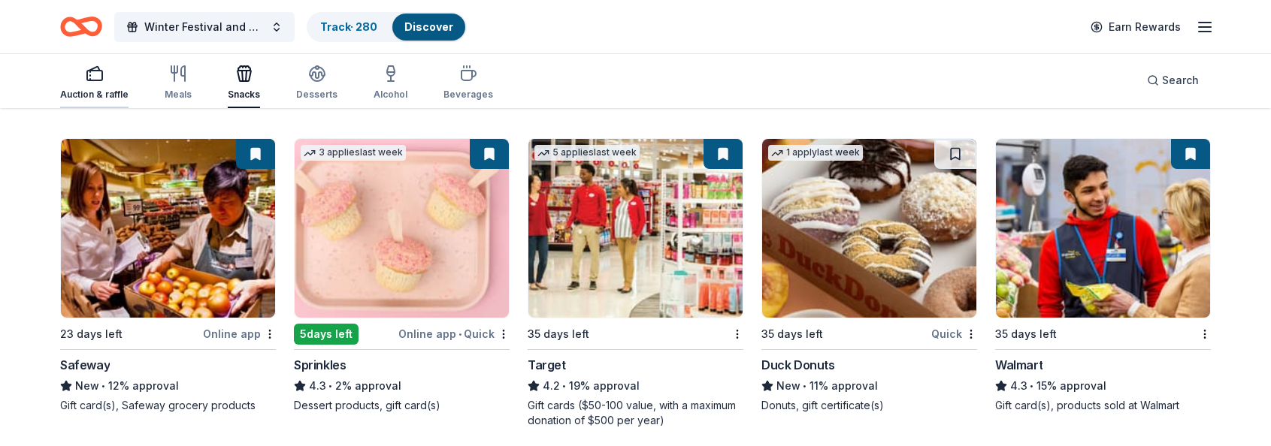
click at [98, 79] on icon "button" at bounding box center [95, 74] width 18 height 18
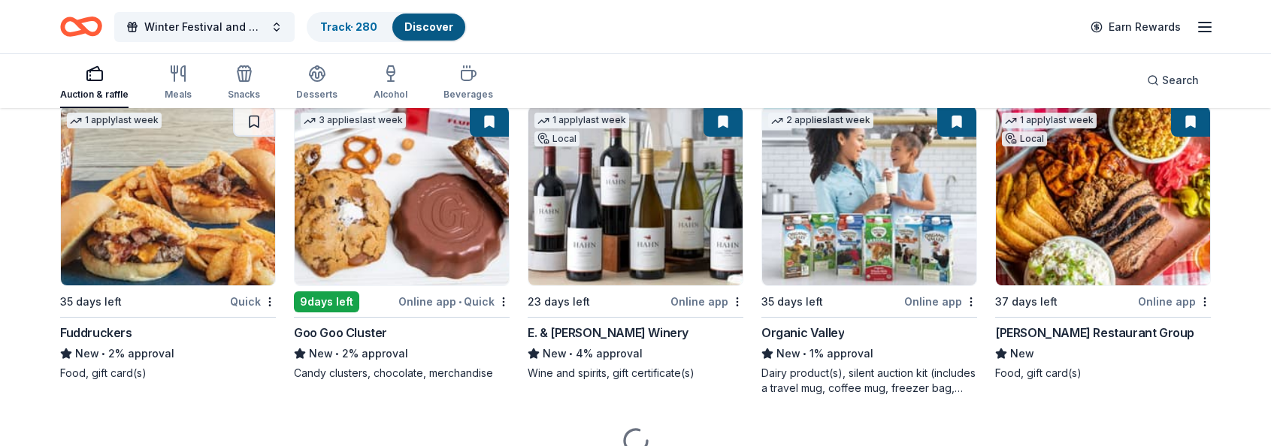
scroll to position [5623, 0]
